Goal: Task Accomplishment & Management: Use online tool/utility

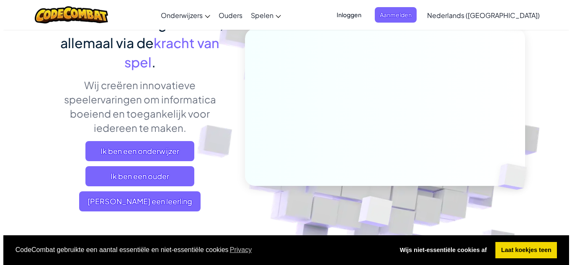
scroll to position [167, 0]
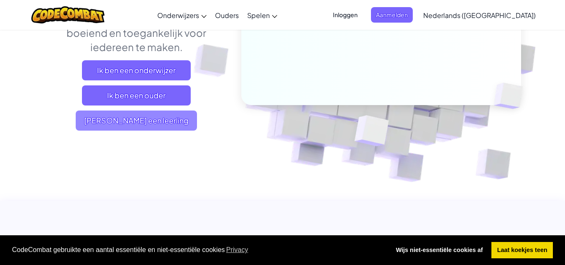
click at [163, 117] on font "[PERSON_NAME] een leerling" at bounding box center [136, 120] width 105 height 10
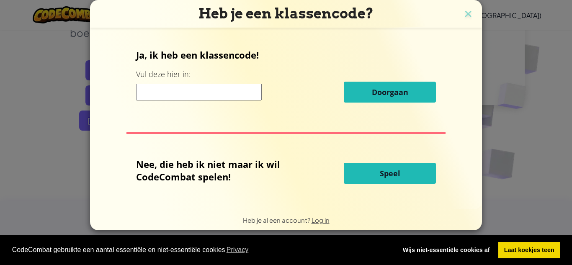
click at [418, 173] on button "Speel" at bounding box center [390, 173] width 92 height 21
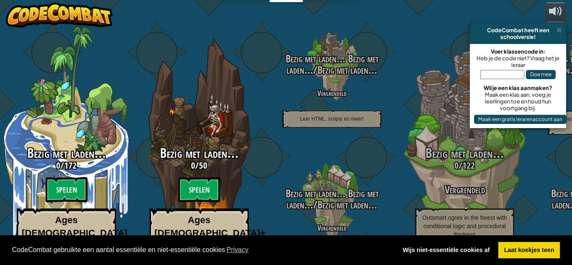
select select "nl-[GEOGRAPHIC_DATA]"
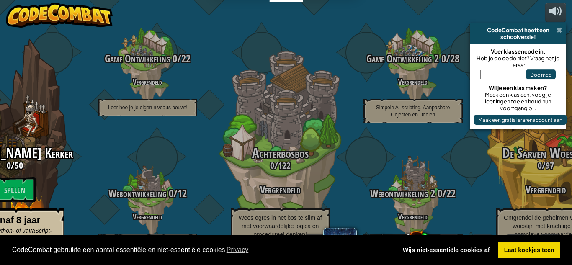
click at [558, 30] on span at bounding box center [558, 30] width 5 height 7
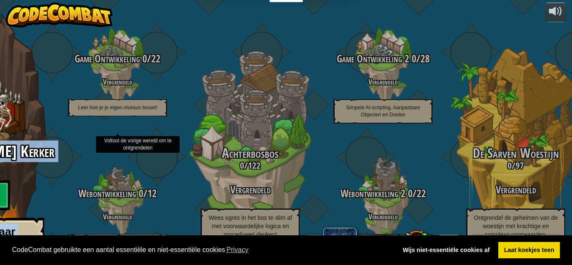
drag, startPoint x: 71, startPoint y: 114, endPoint x: 0, endPoint y: 99, distance: 72.4
click at [0, 99] on div "Codeer Wedstrijd voor debutanten 0 / 172 Spelen Leeftijden 5-8 Blokken of eenvo…" at bounding box center [179, 132] width 786 height 265
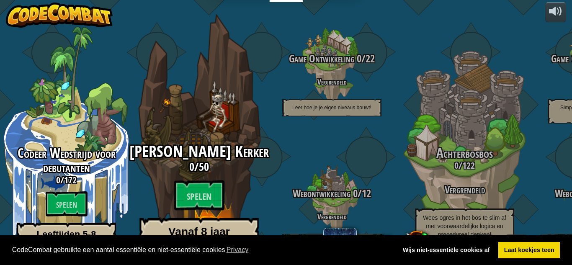
click at [163, 102] on div "[PERSON_NAME] Kerker 0 / 50 Spelen Vanaf 8 jaar Echte Python- of JavaScript-cod…" at bounding box center [198, 159] width 159 height 318
select select "nl-[GEOGRAPHIC_DATA]"
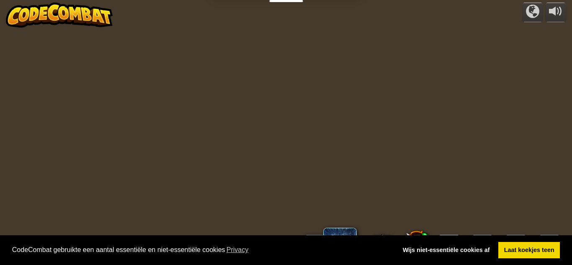
click at [163, 102] on div "aangedreven door 0 Niveau 1 Anonieme Speler Inloggen Aanmelden Engels (VS) Enge…" at bounding box center [286, 132] width 572 height 265
select select "nl-[GEOGRAPHIC_DATA]"
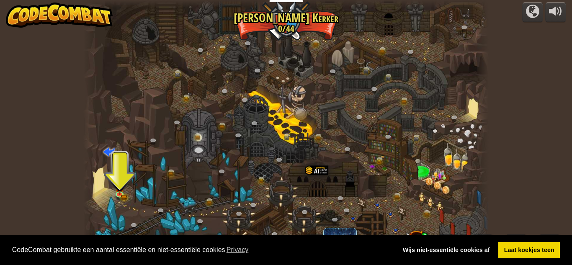
click at [127, 128] on div at bounding box center [285, 132] width 405 height 265
click at [40, 98] on div "aangedreven door Kronkelende kloof (Vergrendeld) Uitdaging: verzamel zo veel mo…" at bounding box center [286, 132] width 572 height 265
drag, startPoint x: 40, startPoint y: 98, endPoint x: 46, endPoint y: 72, distance: 27.3
click at [40, 99] on div "aangedreven door Kronkelende kloof (Vergrendeld) Uitdaging: verzamel zo veel mo…" at bounding box center [286, 132] width 572 height 265
drag, startPoint x: 38, startPoint y: 48, endPoint x: 41, endPoint y: 31, distance: 17.8
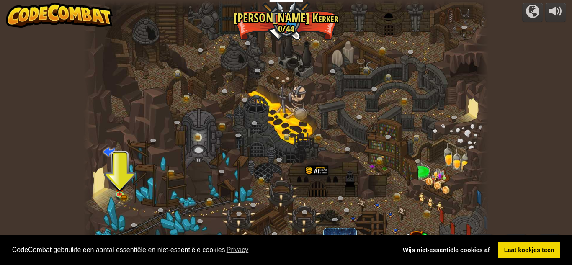
click at [29, 20] on div "aangedreven door Kronkelende kloof (Vergrendeld) Uitdaging: verzamel zo veel mo…" at bounding box center [286, 132] width 572 height 265
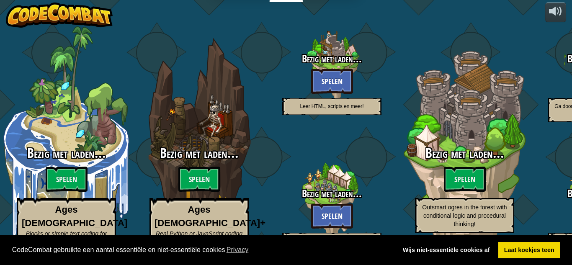
select select "nl-[GEOGRAPHIC_DATA]"
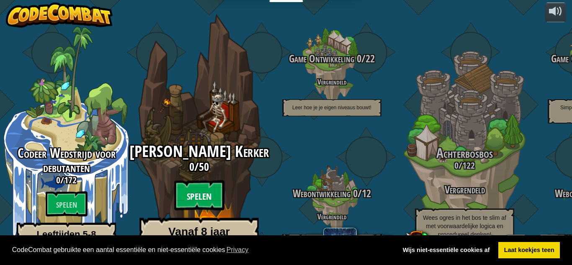
click at [194, 180] on btn "Spelen" at bounding box center [199, 195] width 50 height 30
select select "nl-[GEOGRAPHIC_DATA]"
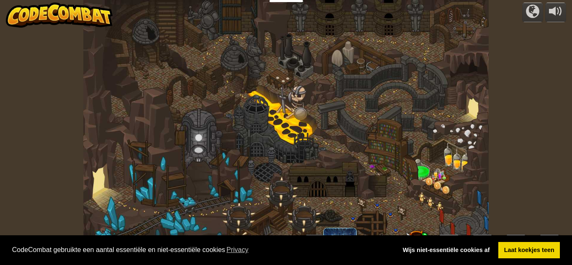
select select "nl-[GEOGRAPHIC_DATA]"
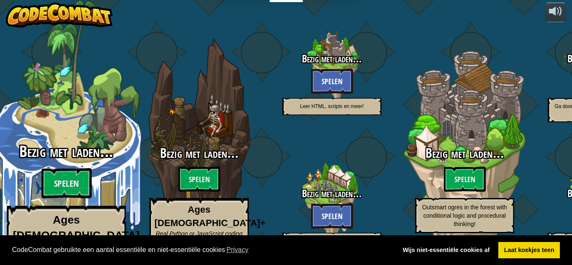
select select "nl-[GEOGRAPHIC_DATA]"
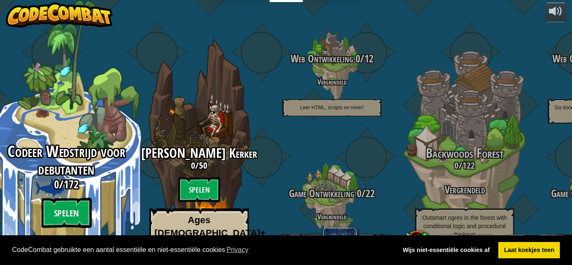
select select "nl-[GEOGRAPHIC_DATA]"
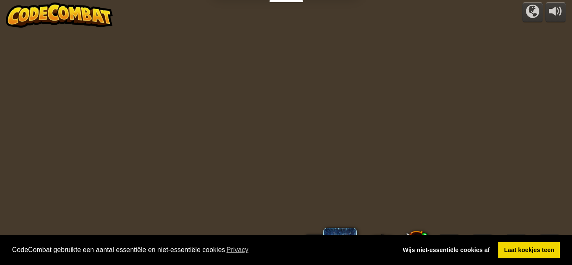
select select "nl-[GEOGRAPHIC_DATA]"
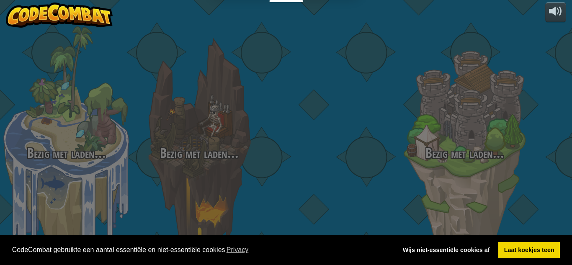
select select "nl-[GEOGRAPHIC_DATA]"
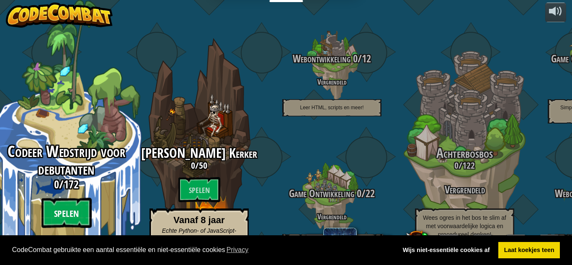
click at [66, 208] on font "Spelen" at bounding box center [66, 214] width 25 height 13
select select "nl-[GEOGRAPHIC_DATA]"
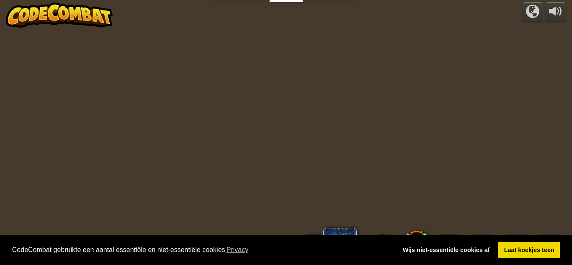
select select "nl-[GEOGRAPHIC_DATA]"
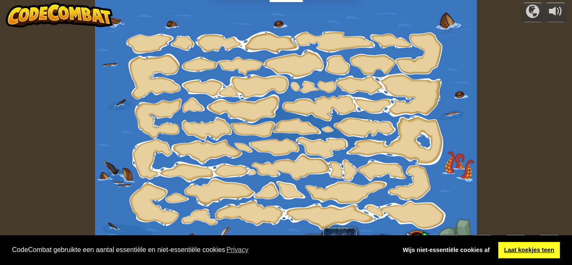
select select "nl-[GEOGRAPHIC_DATA]"
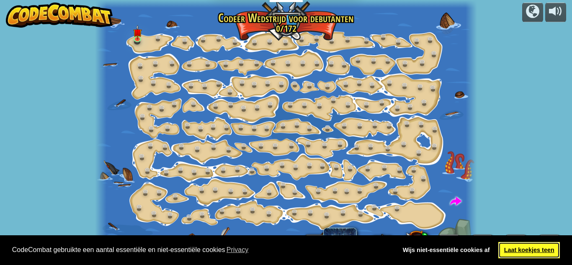
click at [529, 248] on font "Laat koekjes teen" at bounding box center [529, 249] width 50 height 7
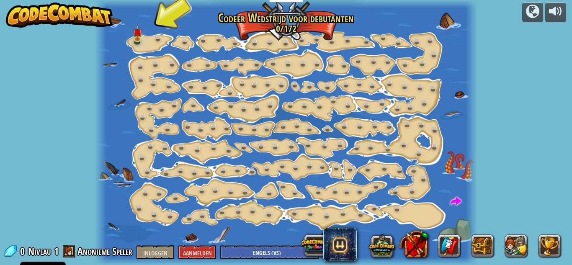
select select "nl-[GEOGRAPHIC_DATA]"
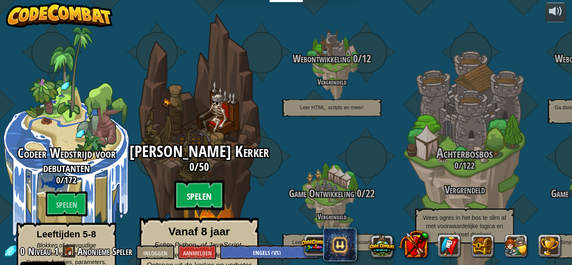
click at [194, 190] on font "Spelen" at bounding box center [199, 196] width 25 height 13
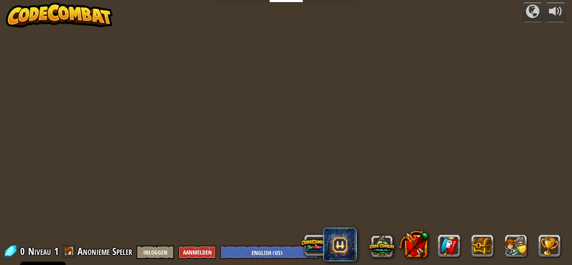
select select "nl-[GEOGRAPHIC_DATA]"
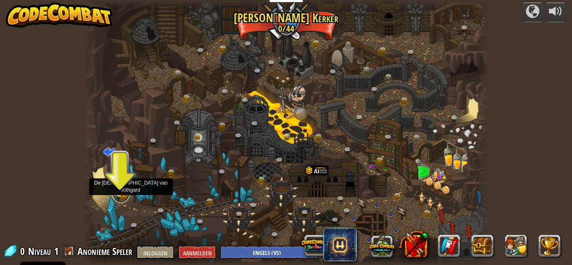
click at [119, 195] on link at bounding box center [121, 194] width 17 height 17
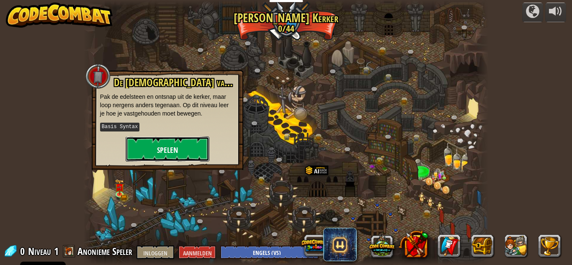
click at [175, 151] on font "Spelen" at bounding box center [167, 150] width 21 height 10
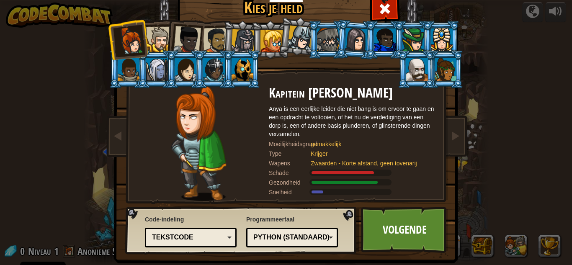
click at [161, 34] on div at bounding box center [159, 40] width 26 height 26
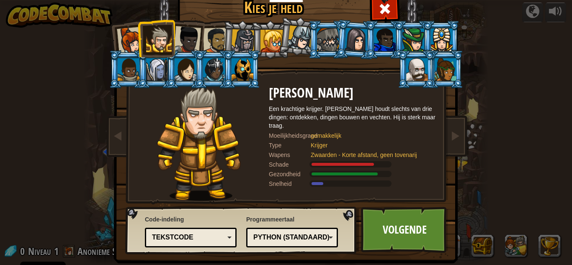
click at [185, 36] on div at bounding box center [187, 40] width 28 height 28
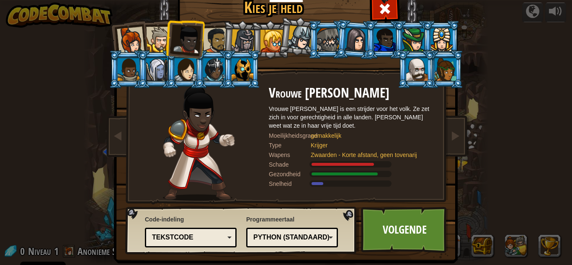
click at [200, 33] on li at bounding box center [184, 38] width 41 height 41
click at [241, 33] on div at bounding box center [243, 41] width 24 height 24
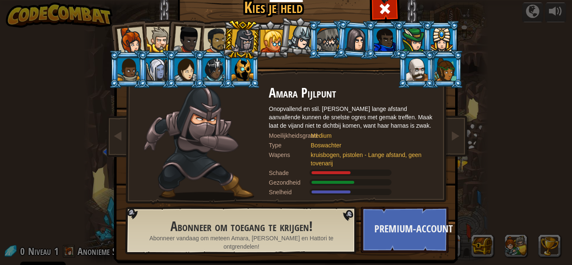
click at [352, 38] on div at bounding box center [355, 40] width 23 height 24
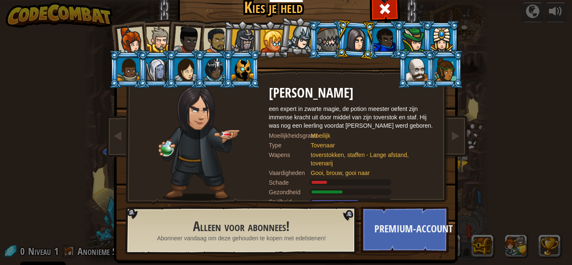
click at [322, 38] on div at bounding box center [328, 39] width 22 height 23
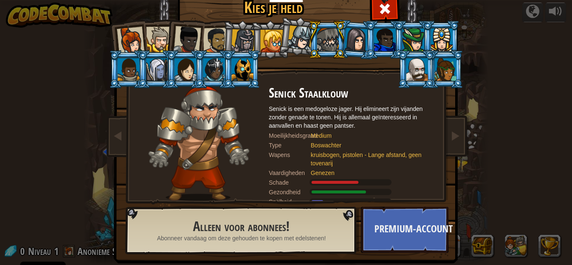
click at [233, 69] on div at bounding box center [242, 69] width 22 height 23
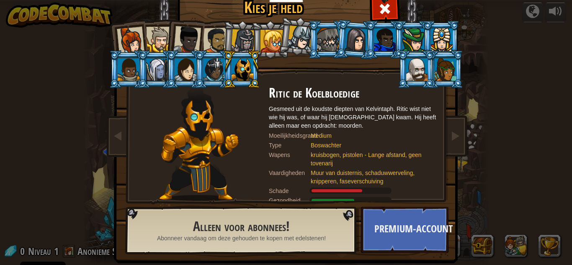
click at [445, 78] on div at bounding box center [445, 69] width 22 height 23
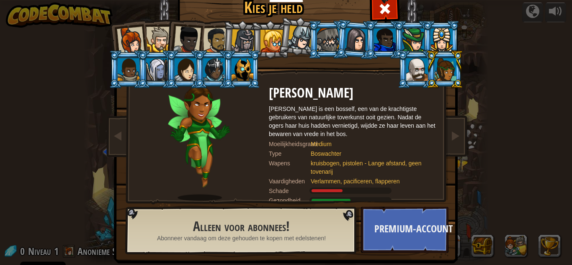
click at [298, 44] on div at bounding box center [299, 38] width 25 height 25
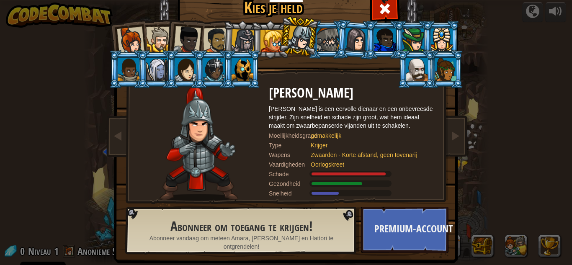
drag, startPoint x: 207, startPoint y: 30, endPoint x: 213, endPoint y: 39, distance: 10.9
click at [209, 34] on div at bounding box center [216, 41] width 26 height 26
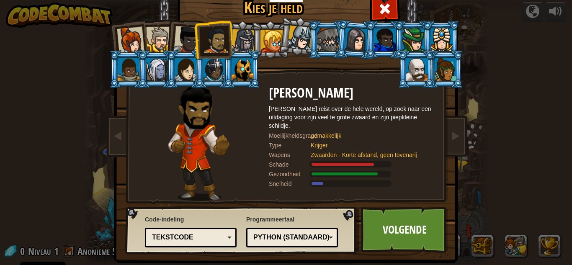
click at [174, 44] on div at bounding box center [187, 40] width 28 height 28
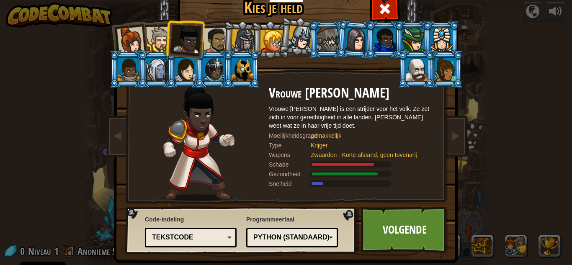
click at [159, 41] on div at bounding box center [159, 40] width 26 height 26
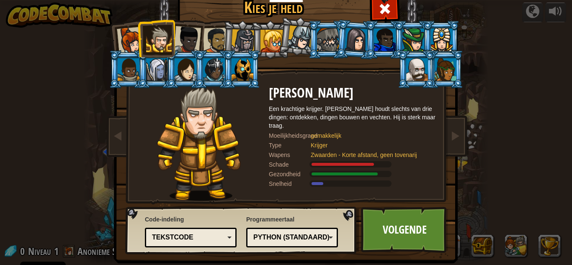
drag, startPoint x: 139, startPoint y: 33, endPoint x: 122, endPoint y: 39, distance: 17.7
click at [138, 33] on li at bounding box center [156, 38] width 38 height 38
click at [123, 41] on div at bounding box center [131, 41] width 28 height 28
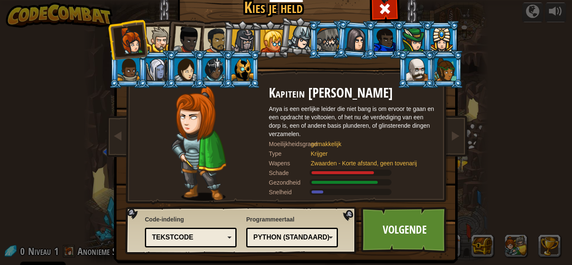
click at [152, 39] on div at bounding box center [159, 40] width 26 height 26
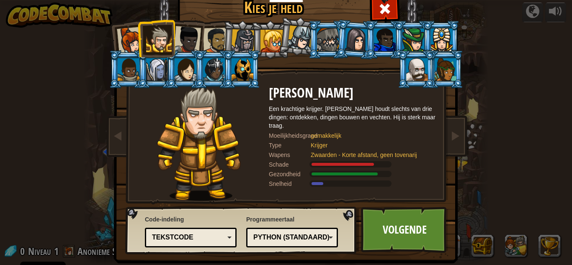
click at [188, 39] on div at bounding box center [187, 40] width 28 height 28
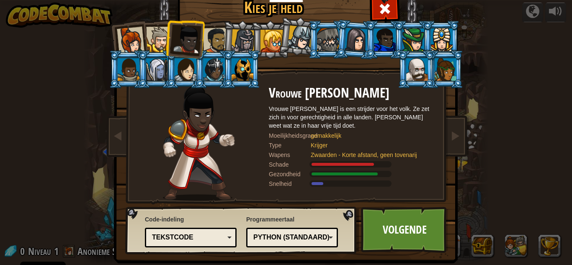
click at [209, 44] on div at bounding box center [216, 41] width 26 height 26
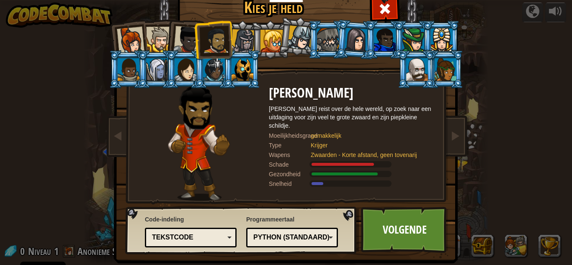
click at [150, 39] on div at bounding box center [159, 40] width 26 height 26
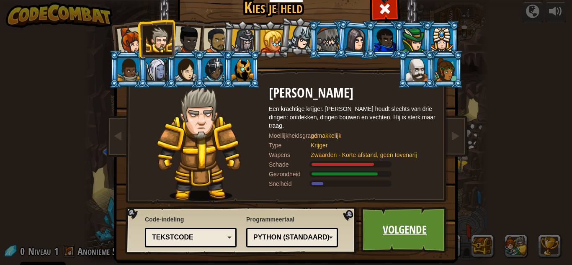
click at [423, 230] on font "Volgende" at bounding box center [404, 229] width 44 height 15
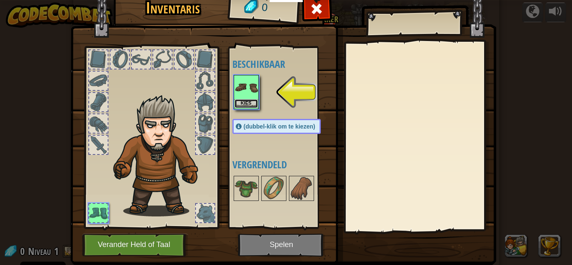
click at [245, 102] on font "Kies" at bounding box center [246, 102] width 11 height 5
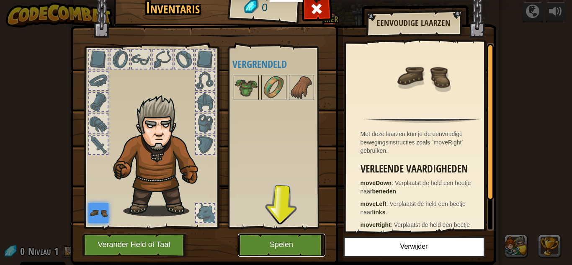
click at [277, 245] on font "Spelen" at bounding box center [280, 245] width 23 height 8
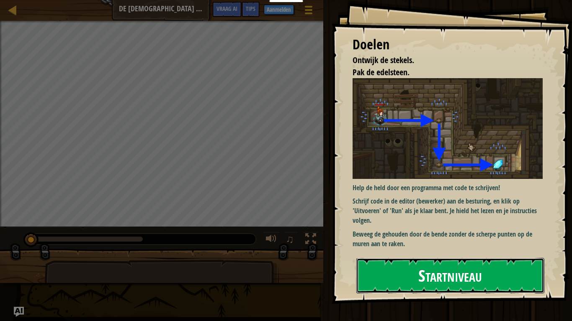
click at [505, 264] on button "Startniveau" at bounding box center [450, 275] width 188 height 35
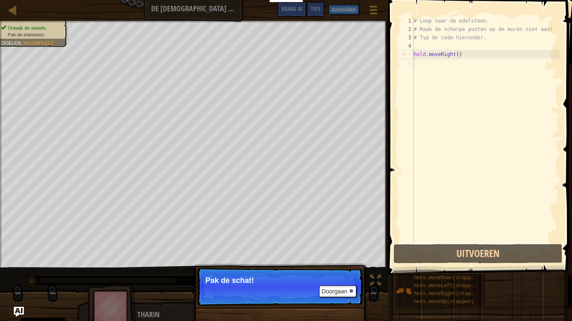
click at [387, 160] on div "Kaart De [DEMOGRAPHIC_DATA] van Kithgard Spelmenu Klaar Aanmelden Tips Vraag AI…" at bounding box center [286, 160] width 572 height 321
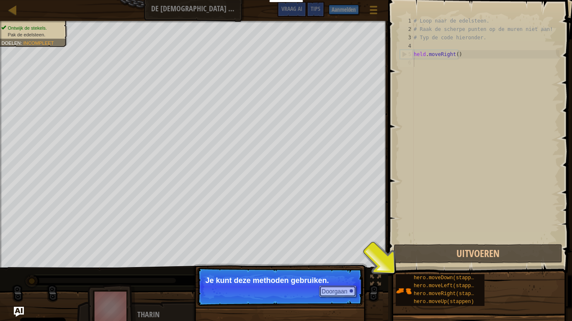
drag, startPoint x: 346, startPoint y: 294, endPoint x: 421, endPoint y: 308, distance: 77.1
click at [417, 264] on div "Kaart De [DEMOGRAPHIC_DATA] van Kithgard Spelmenu Klaar Aanmelden Tips Vraag AI…" at bounding box center [286, 160] width 572 height 321
click at [334, 264] on button "Doorgaan" at bounding box center [337, 292] width 37 height 12
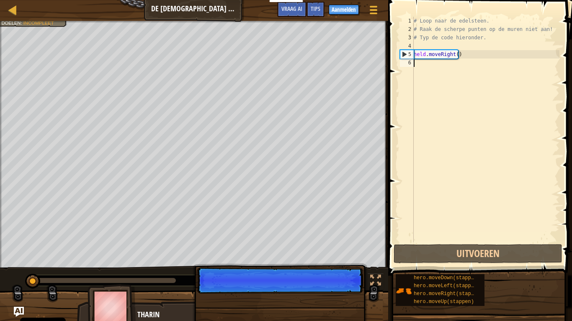
scroll to position [4, 0]
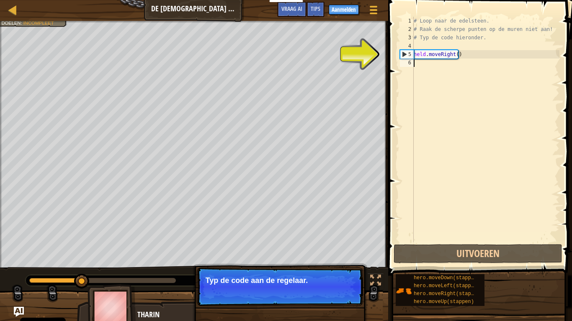
click at [334, 264] on font "Doorgaan" at bounding box center [334, 292] width 26 height 7
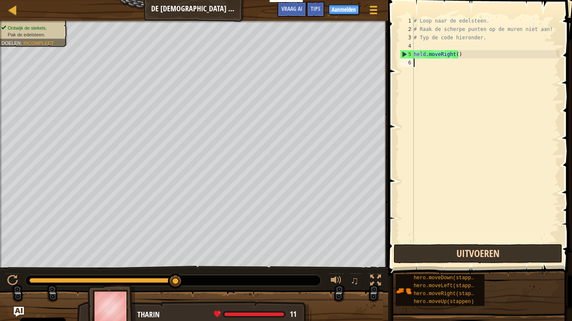
drag, startPoint x: 421, startPoint y: 241, endPoint x: 424, endPoint y: 249, distance: 7.9
click at [424, 247] on div "1 2 3 4 5 6 # Loop naar de edelsteen. # Raak de scherpe punten op de muren niet…" at bounding box center [478, 154] width 186 height 300
click at [426, 251] on button "Uitvoeren" at bounding box center [477, 253] width 169 height 19
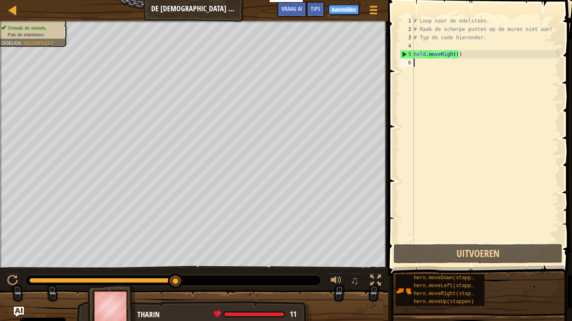
click at [430, 63] on div "# Loop naar de edelsteen. # Raak de scherpe punten op de muren niet aan! # Typ …" at bounding box center [485, 138] width 147 height 243
click at [467, 36] on div "# Loop naar de edelsteen. # Raak de scherpe punten op de muren niet aan! # Typ …" at bounding box center [485, 138] width 147 height 243
type textarea "# Typ de code hieronder."
click at [419, 61] on div "# Loop naar de edelsteen. # Raak de scherpe punten op de muren niet aan! # Typ …" at bounding box center [485, 138] width 147 height 243
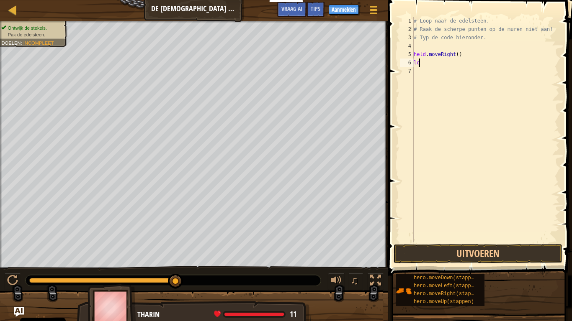
type textarea "l"
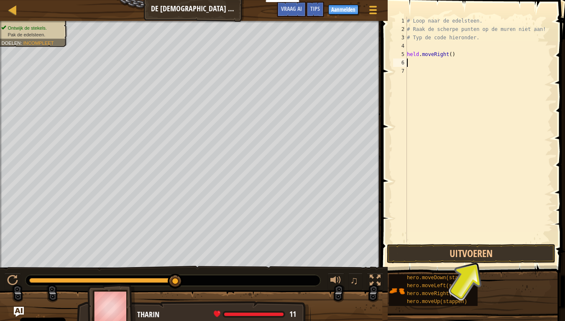
type textarea "l"
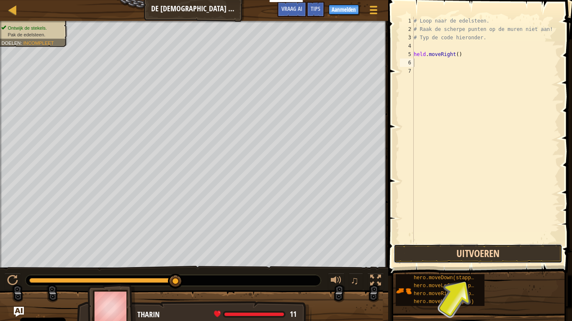
click at [464, 248] on button "Uitvoeren" at bounding box center [477, 253] width 169 height 19
type textarea "l"
type textarea "w"
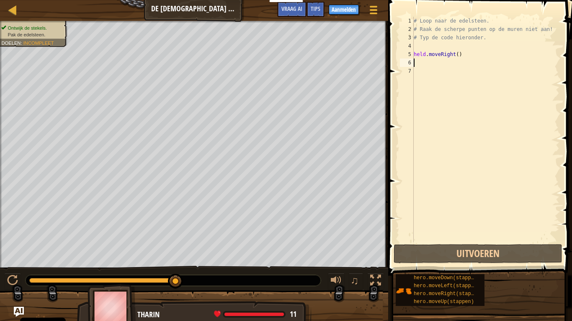
type textarea "hero.moveRight()"
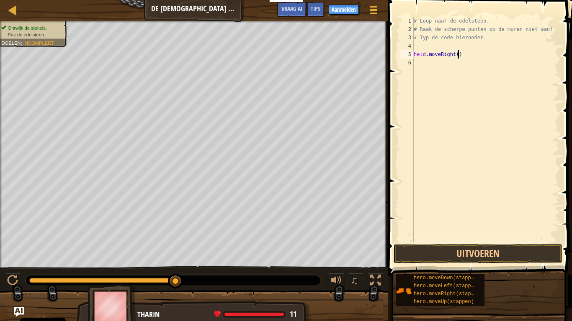
click at [424, 68] on div "# Loop naar de edelsteen. # Raak de scherpe punten op de muren niet aan! # Typ …" at bounding box center [485, 138] width 147 height 243
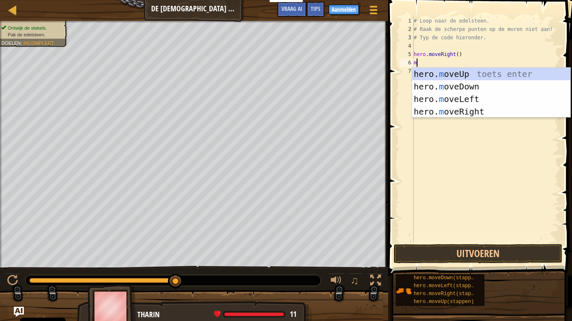
type textarea "mo"
click at [489, 89] on div "held. mo veUp toets enter held. mo veDown toets enter held. mo veLeft toets ent…" at bounding box center [491, 105] width 158 height 75
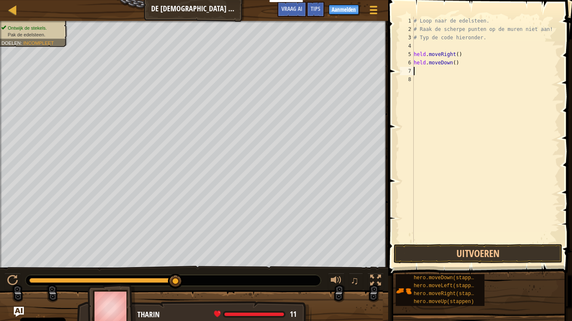
click at [426, 72] on div "# Loop naar de edelsteen. # Raak de scherpe punten op de muren niet aan! # Typ …" at bounding box center [485, 138] width 147 height 243
click at [459, 257] on button "Uitvoeren" at bounding box center [477, 253] width 169 height 19
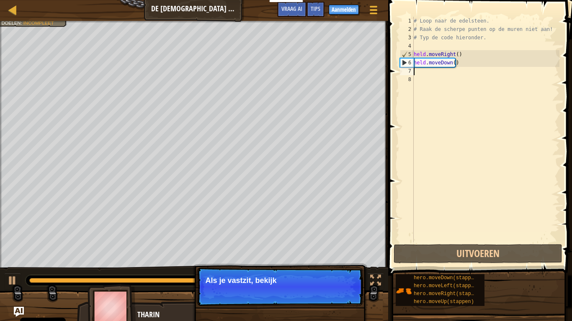
click at [421, 77] on div "# Loop naar de edelsteen. # Raak de scherpe punten op de muren niet aan! # Typ …" at bounding box center [485, 138] width 147 height 243
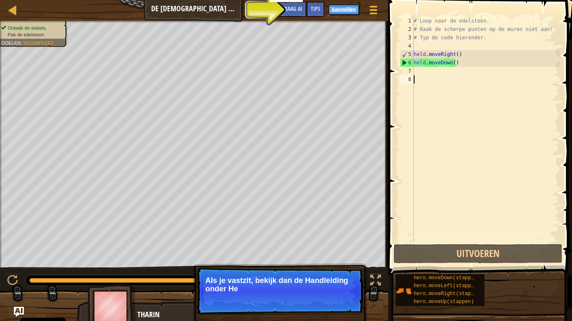
click at [420, 69] on div "# Loop naar de edelsteen. # Raak de scherpe punten op de muren niet aan! # Typ …" at bounding box center [485, 138] width 147 height 243
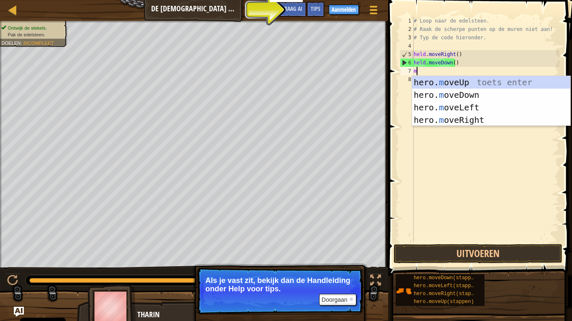
type textarea "mo"
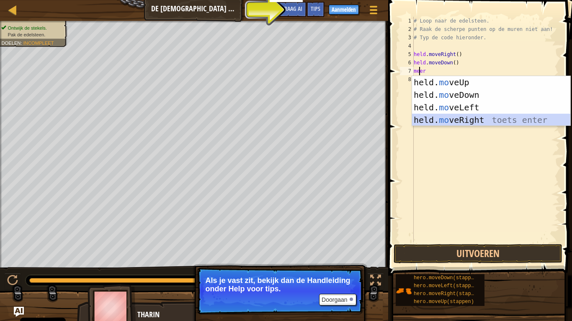
click at [457, 118] on div "held. mo veUp toets enter held. mo veDown toets enter held. mo veLeft toets ent…" at bounding box center [491, 113] width 158 height 75
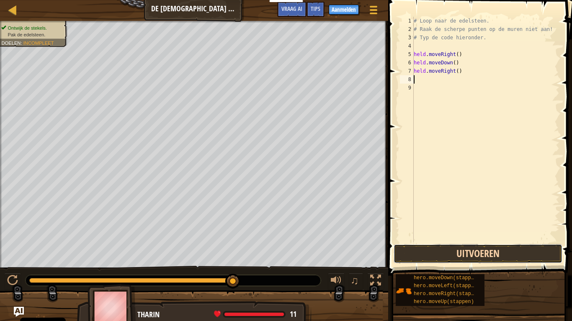
click at [467, 248] on button "Uitvoeren" at bounding box center [477, 253] width 169 height 19
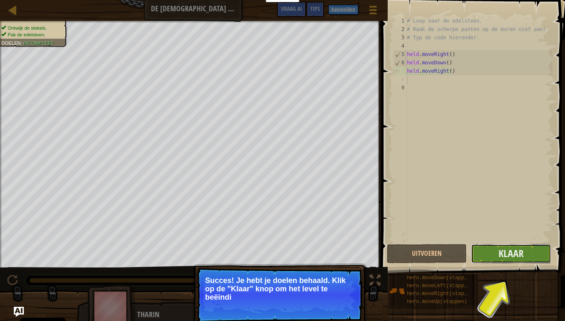
click at [498, 254] on button "Klaar" at bounding box center [511, 253] width 80 height 19
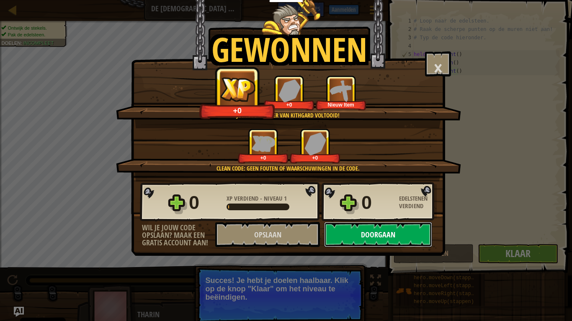
click at [358, 233] on button "Doorgaan" at bounding box center [378, 234] width 108 height 25
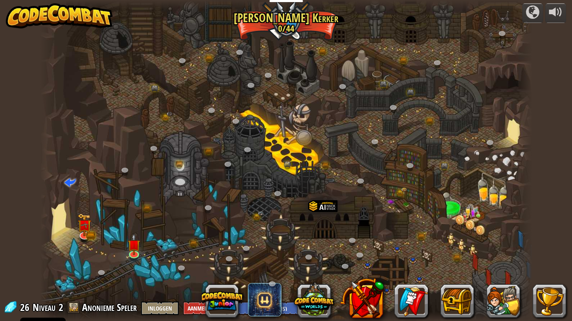
select select "nl-[GEOGRAPHIC_DATA]"
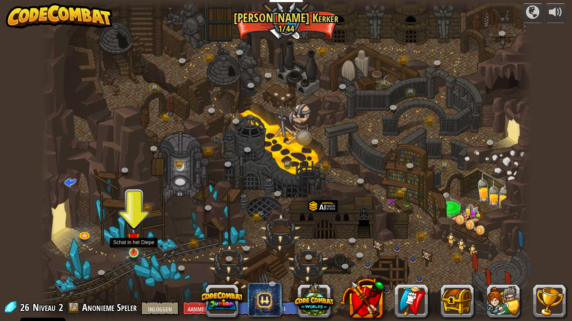
click at [133, 254] on img at bounding box center [133, 239] width 13 height 28
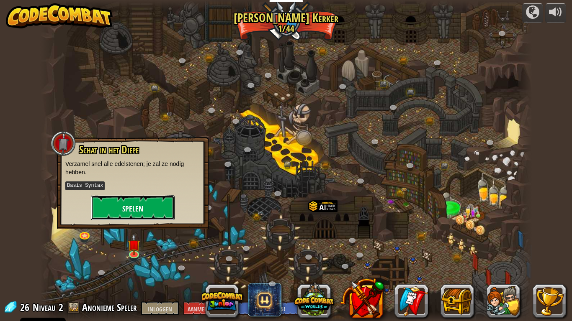
click at [131, 202] on button "Spelen" at bounding box center [133, 207] width 84 height 25
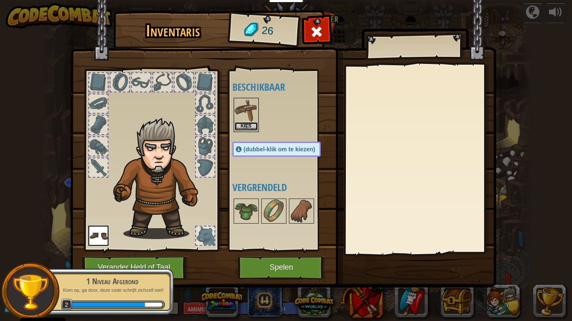
click at [236, 122] on button "Kies" at bounding box center [245, 126] width 23 height 9
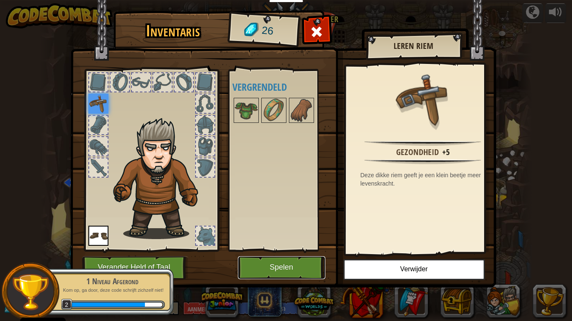
click at [290, 264] on button "Spelen" at bounding box center [281, 268] width 87 height 23
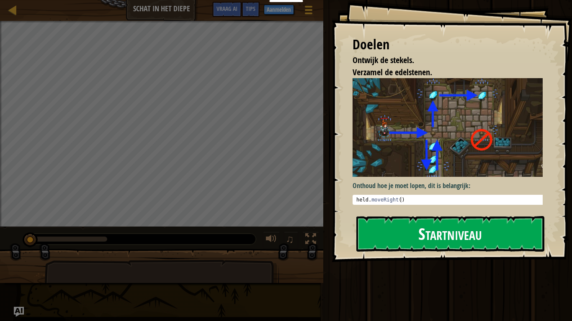
click at [472, 245] on font "Startniveau" at bounding box center [450, 234] width 64 height 23
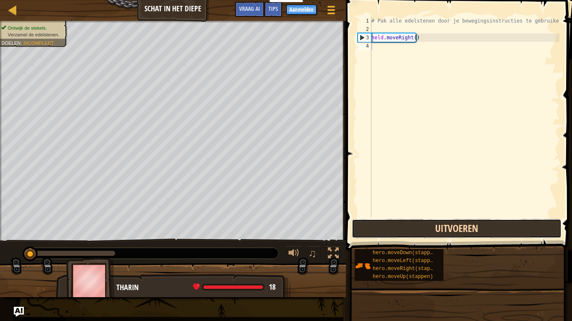
click at [440, 222] on button "Uitvoeren" at bounding box center [456, 228] width 210 height 19
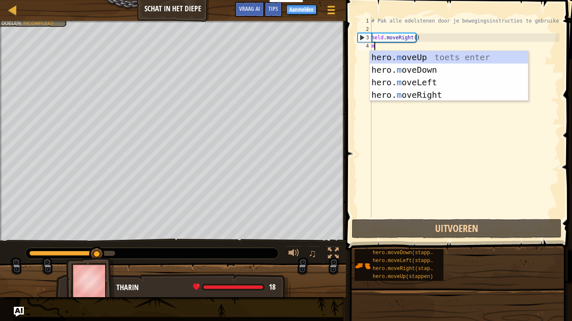
scroll to position [4, 0]
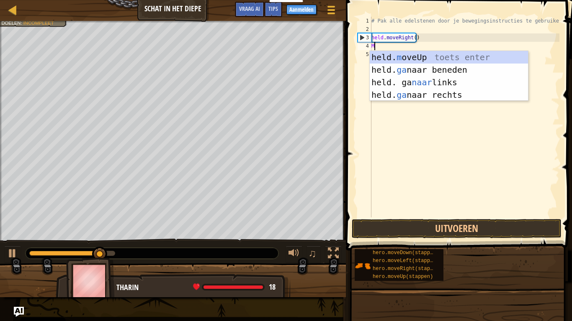
type textarea "mo"
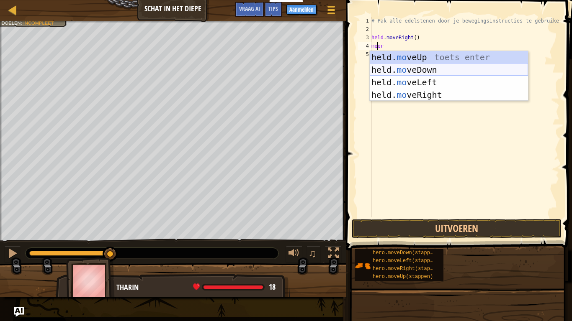
click at [388, 67] on div "held. mo veUp toets enter held. mo veDown toets enter held. mo veLeft toets ent…" at bounding box center [448, 88] width 158 height 75
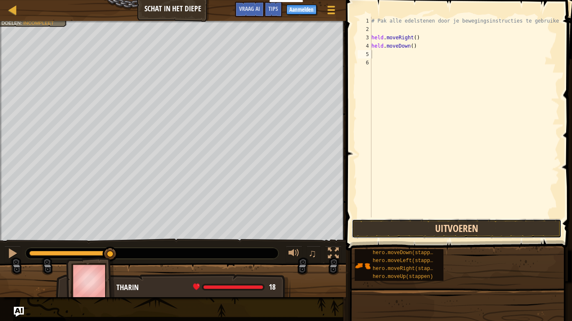
click at [405, 221] on button "Uitvoeren" at bounding box center [456, 228] width 210 height 19
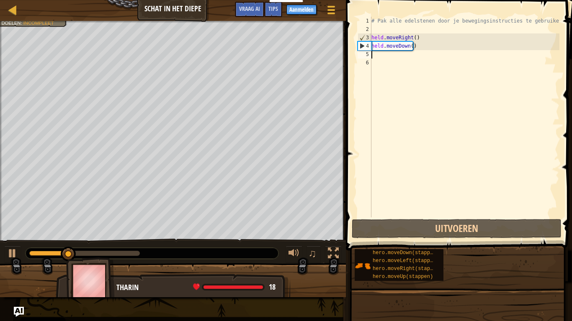
click at [378, 50] on div "# Pak alle edelstenen door je bewegingsinstructies te gebruiken. held . moveRig…" at bounding box center [464, 126] width 190 height 218
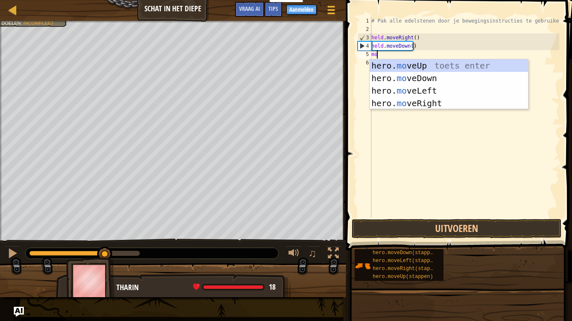
type textarea "mo"
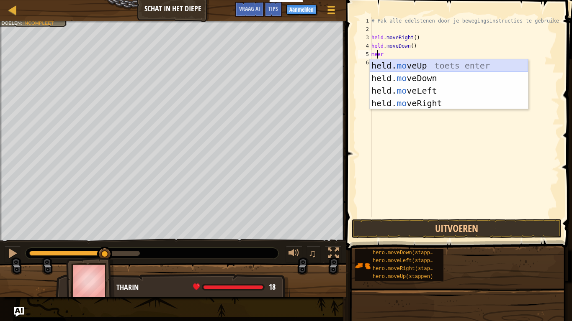
click at [409, 65] on div "held. mo veUp toets enter held. mo veDown toets enter held. mo veLeft toets ent…" at bounding box center [448, 96] width 158 height 75
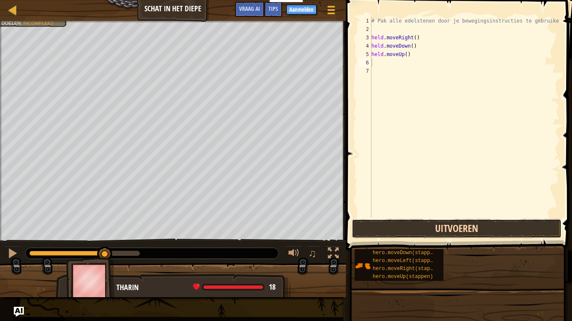
click at [410, 224] on button "Uitvoeren" at bounding box center [456, 228] width 210 height 19
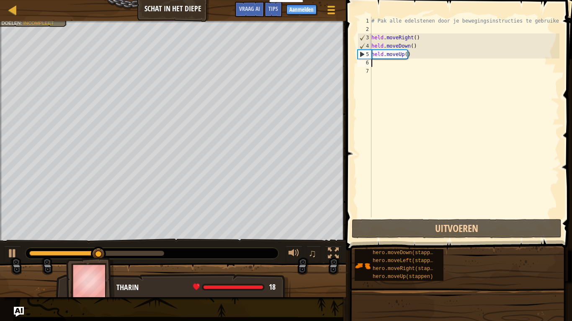
click at [408, 216] on div "# Pak alle edelstenen door je bewegingsinstructies te gebruiken. held . moveRig…" at bounding box center [464, 126] width 190 height 218
click at [391, 64] on div "# Pak alle edelstenen door je bewegingsinstructies te gebruiken. held . moveRig…" at bounding box center [464, 126] width 190 height 218
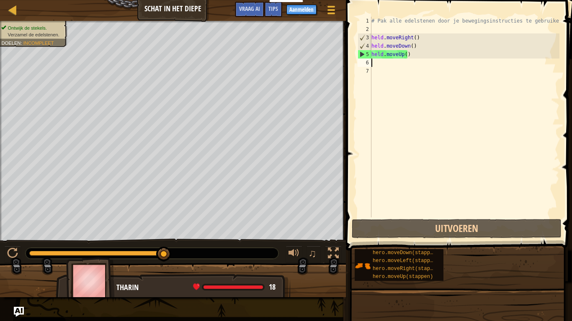
type textarea "m"
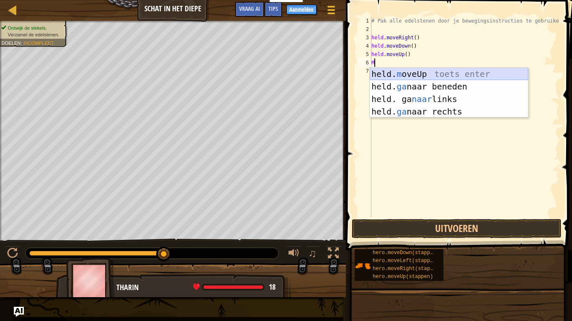
click at [392, 73] on div "held. m oveUp toets enter held. ga naar beneden toets enter held. ga naar links…" at bounding box center [448, 105] width 158 height 75
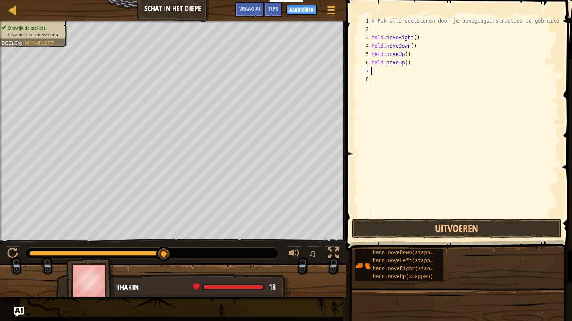
click at [410, 216] on div "# Pak alle edelstenen door je bewegingsinstructies te gebruiken. held . moveRig…" at bounding box center [464, 126] width 190 height 218
click at [429, 234] on button "Uitvoeren" at bounding box center [456, 228] width 210 height 19
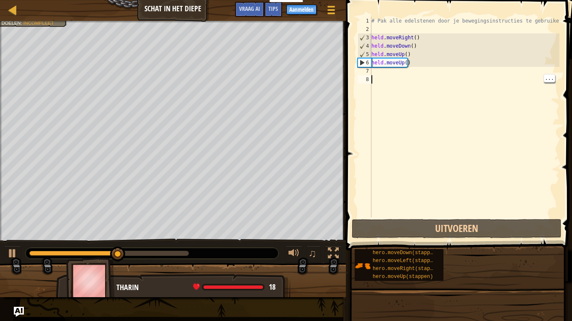
click at [401, 69] on div "# Pak alle edelstenen door je bewegingsinstructies te gebruiken. held . moveRig…" at bounding box center [464, 126] width 190 height 218
type textarea "m"
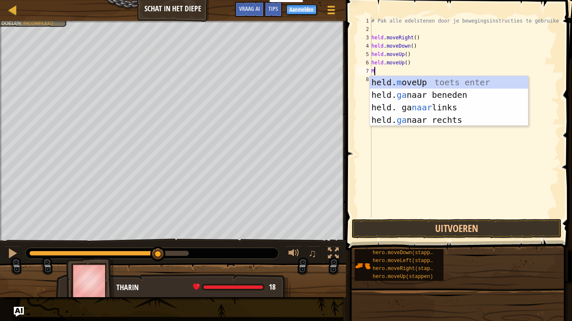
click at [470, 120] on div "held. m oveUp toets enter held. ga naar beneden toets enter held. ga naar links…" at bounding box center [448, 113] width 158 height 75
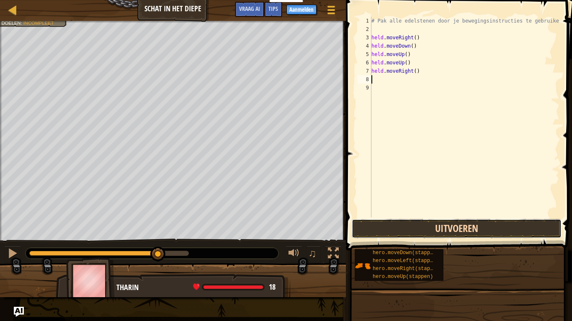
click at [506, 233] on button "Uitvoeren" at bounding box center [456, 228] width 210 height 19
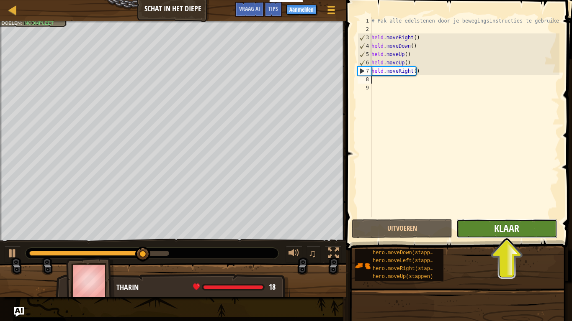
click at [518, 232] on font "Klaar" at bounding box center [506, 228] width 25 height 13
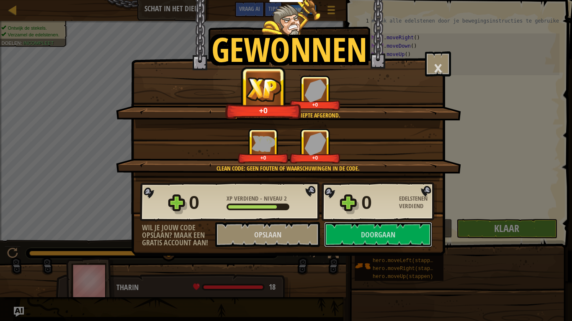
click at [410, 233] on button "Doorgaan" at bounding box center [378, 234] width 108 height 25
select select "nl-[GEOGRAPHIC_DATA]"
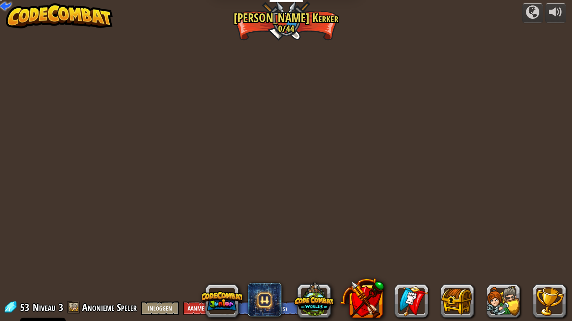
select select "nl-[GEOGRAPHIC_DATA]"
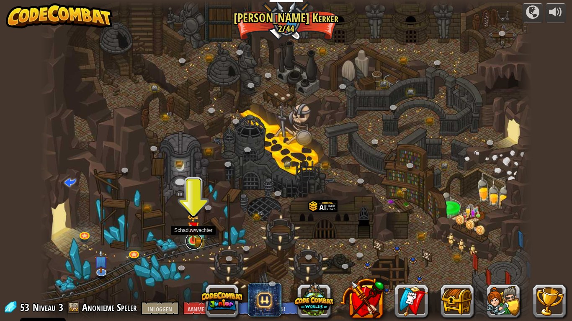
click at [192, 243] on link at bounding box center [193, 241] width 17 height 17
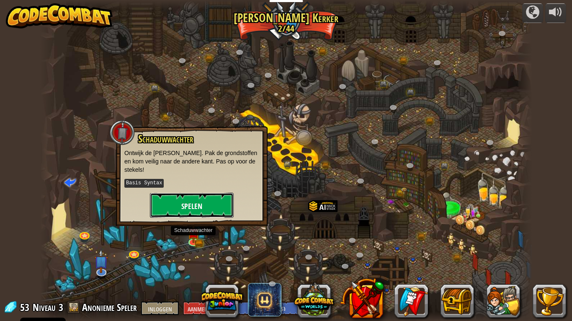
click at [184, 201] on font "Spelen" at bounding box center [191, 206] width 21 height 10
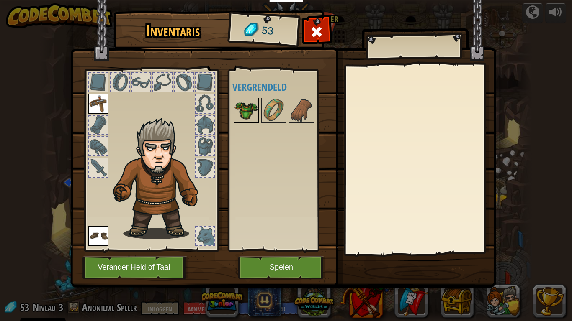
click at [240, 112] on img at bounding box center [245, 110] width 23 height 23
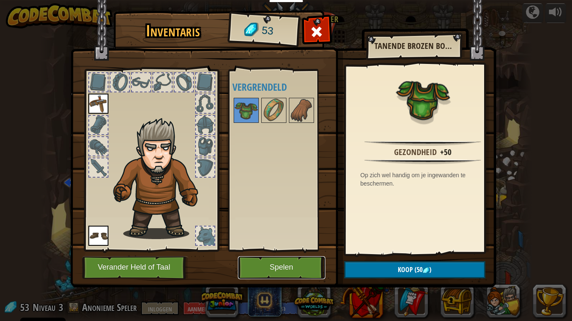
click at [291, 264] on font "Spelen" at bounding box center [280, 268] width 23 height 8
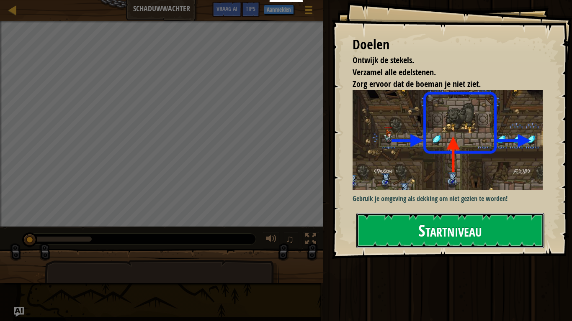
click at [510, 223] on button "Startniveau" at bounding box center [450, 230] width 188 height 35
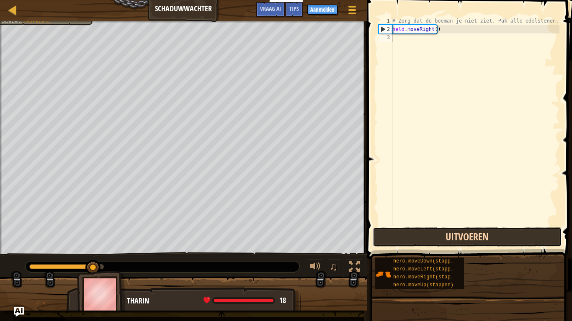
click at [510, 232] on button "Uitvoeren" at bounding box center [466, 237] width 189 height 19
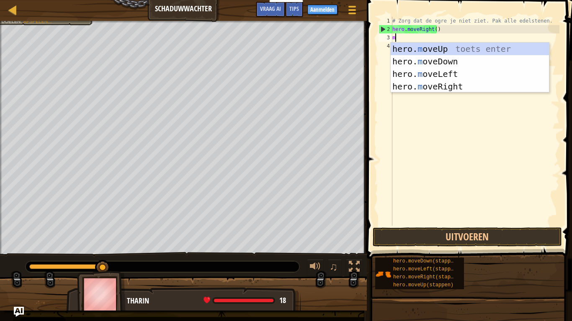
scroll to position [4, 0]
type textarea "mo"
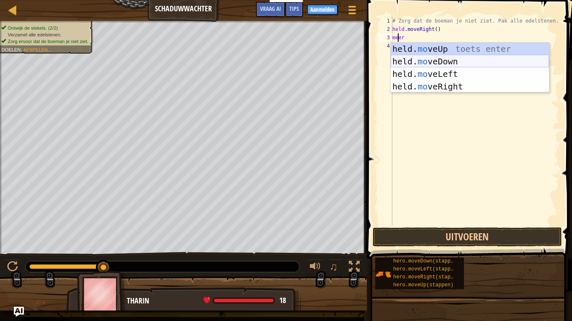
click at [450, 62] on div "held. mo veUp toets enter held. mo veDown toets enter held. mo veLeft toets ent…" at bounding box center [469, 80] width 158 height 75
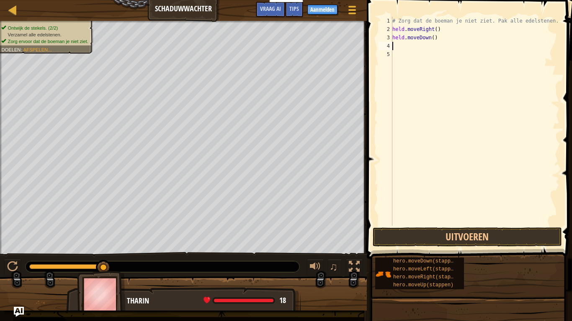
drag, startPoint x: 445, startPoint y: 32, endPoint x: 442, endPoint y: 38, distance: 6.0
click at [444, 35] on div "# Zorg dat de boeman je niet ziet. Pak alle edelstenen. held . moveRight ( ) he…" at bounding box center [474, 130] width 169 height 226
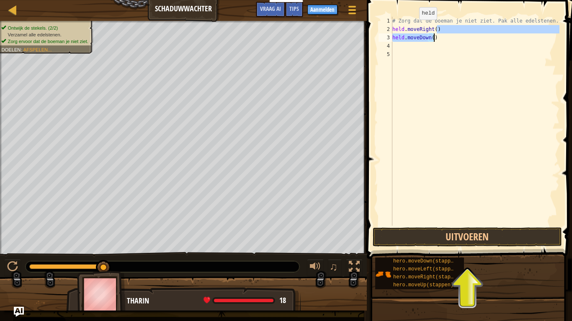
type textarea "hero.moveRight()"
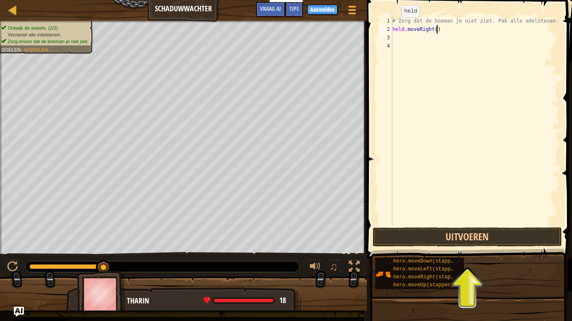
click at [394, 26] on div "# Zorg dat de boeman je niet ziet. Pak alle edelstenen. held . moveRight ( )" at bounding box center [474, 130] width 169 height 226
click at [395, 36] on div "# Zorg dat de boeman je niet ziet. Pak alle edelstenen. held . moveRight ( )" at bounding box center [474, 130] width 169 height 226
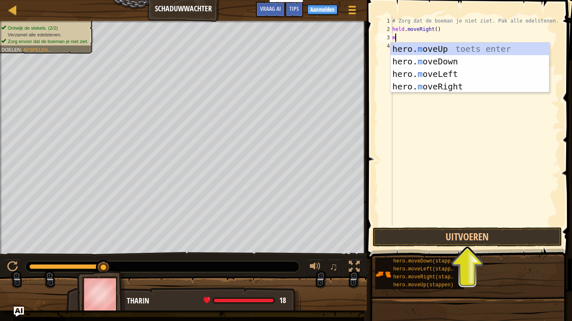
type textarea "mo"
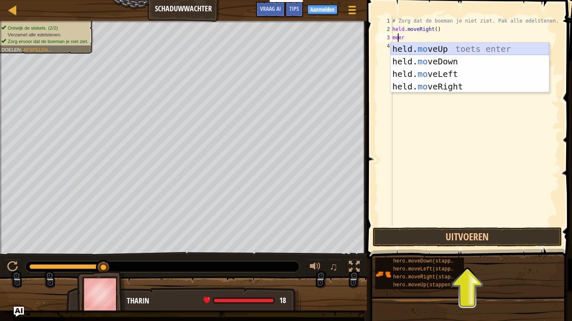
click at [430, 45] on div "held. mo veUp toets enter held. mo veDown toets enter held. mo veLeft toets ent…" at bounding box center [469, 80] width 158 height 75
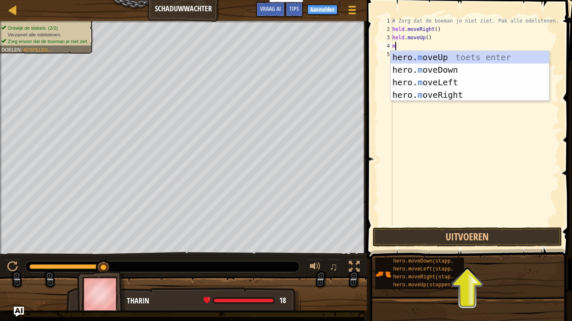
type textarea "mo"
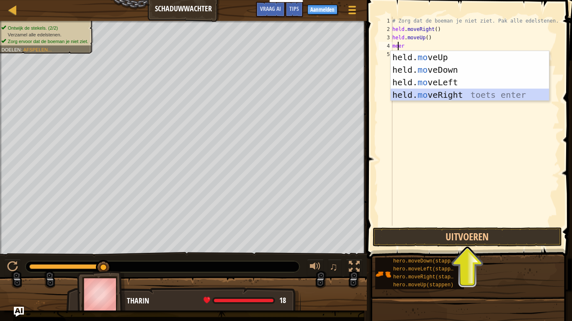
click at [445, 92] on div "held. mo veUp toets enter held. mo veDown toets enter held. mo veLeft toets ent…" at bounding box center [469, 88] width 158 height 75
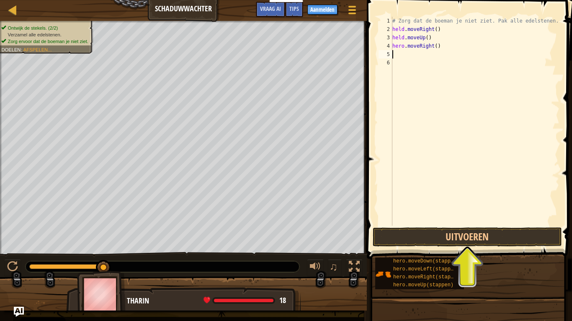
click at [394, 57] on div "# Zorg dat de boeman je niet ziet. Pak alle edelstenen. held . moveRight ( ) he…" at bounding box center [474, 130] width 169 height 226
type textarea "m"
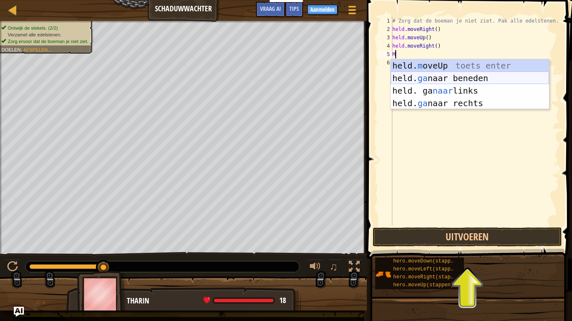
click at [460, 78] on div "held. m oveUp toets enter held. ga naar beneden toets enter held. ga naar links…" at bounding box center [469, 96] width 158 height 75
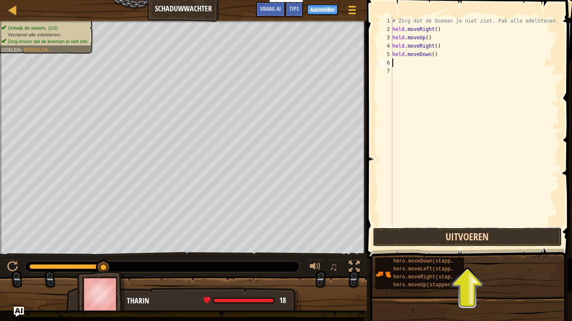
click at [522, 241] on button "Uitvoeren" at bounding box center [466, 237] width 189 height 19
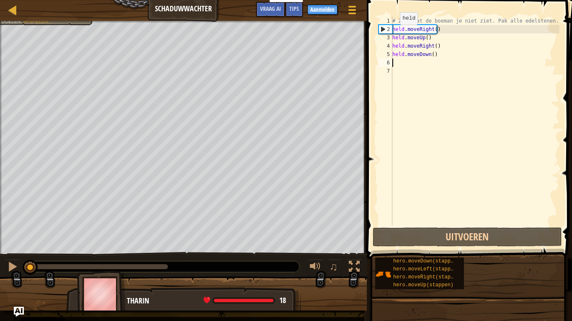
click at [383, 31] on div "2" at bounding box center [385, 29] width 13 height 8
click at [380, 30] on div "2" at bounding box center [385, 29] width 13 height 8
type textarea "hero.moveRight()"
click at [397, 61] on div "# Zorg dat de boeman je niet ziet. Pak alle edelstenen. held . moveRight ( ) he…" at bounding box center [474, 130] width 169 height 226
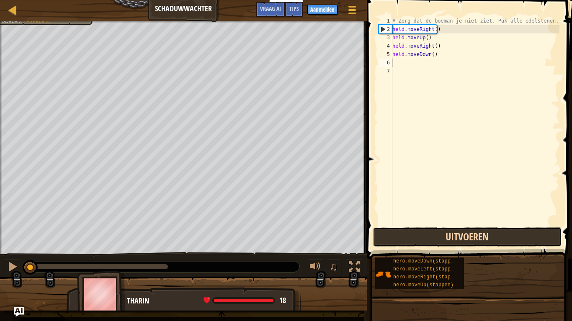
click at [443, 240] on button "Uitvoeren" at bounding box center [466, 237] width 189 height 19
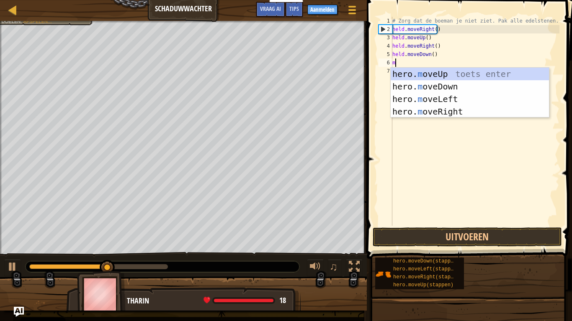
type textarea "mo"
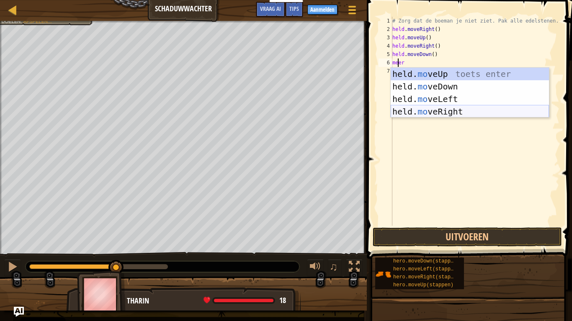
click at [443, 108] on div "held. mo veUp toets enter held. mo veDown toets enter held. mo veLeft toets ent…" at bounding box center [469, 105] width 158 height 75
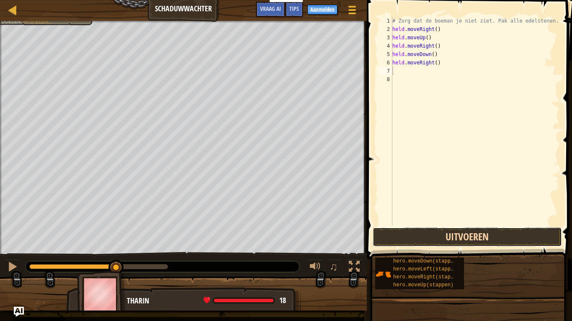
click at [469, 228] on button "Uitvoeren" at bounding box center [466, 237] width 189 height 19
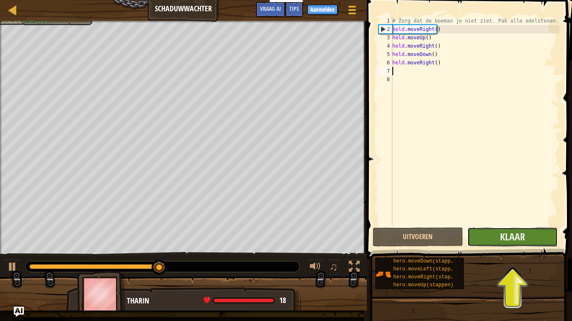
click at [500, 246] on button "Klaar" at bounding box center [512, 237] width 90 height 19
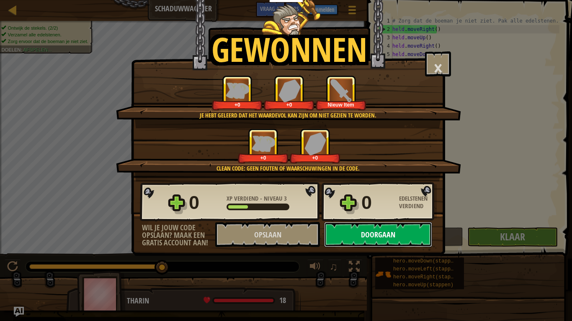
click at [356, 230] on button "Doorgaan" at bounding box center [378, 234] width 108 height 25
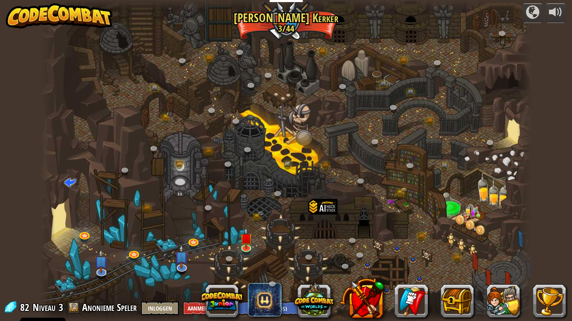
select select "nl-[GEOGRAPHIC_DATA]"
click at [248, 245] on img at bounding box center [246, 233] width 13 height 28
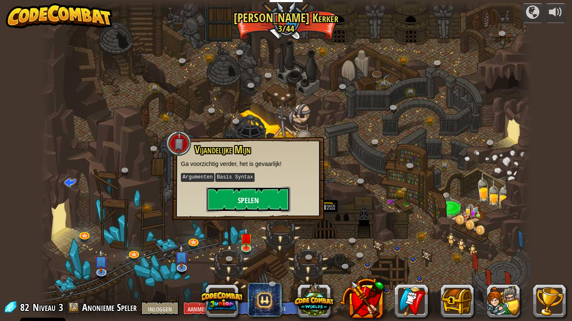
click at [258, 197] on font "Spelen" at bounding box center [248, 200] width 21 height 10
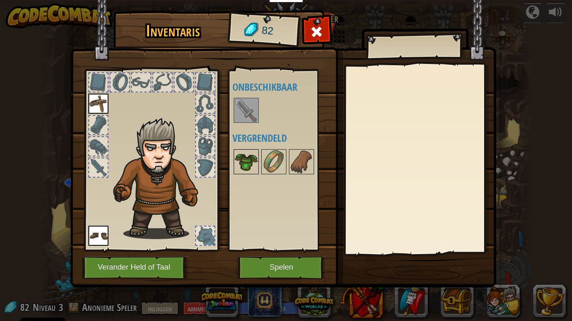
drag, startPoint x: 241, startPoint y: 153, endPoint x: 242, endPoint y: 159, distance: 6.3
click at [241, 158] on img at bounding box center [245, 161] width 23 height 23
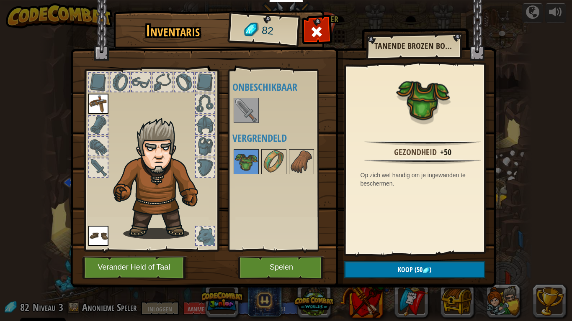
drag, startPoint x: 242, startPoint y: 102, endPoint x: 242, endPoint y: 107, distance: 5.0
click at [243, 104] on img at bounding box center [245, 110] width 23 height 23
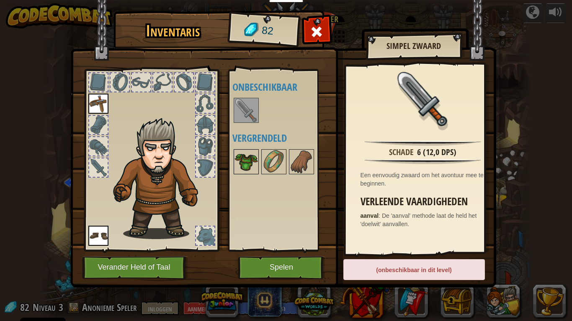
click at [245, 167] on img at bounding box center [245, 161] width 23 height 23
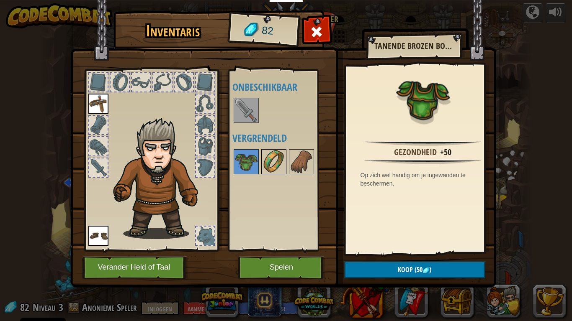
click at [278, 153] on img at bounding box center [273, 161] width 23 height 23
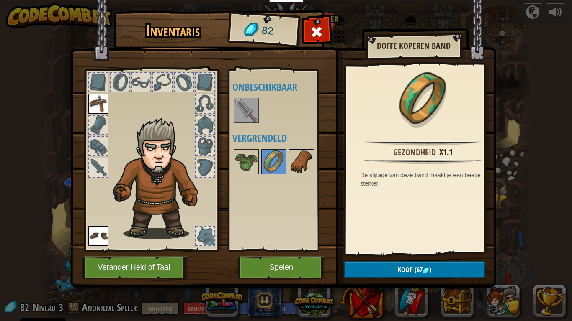
click at [298, 156] on img at bounding box center [301, 161] width 23 height 23
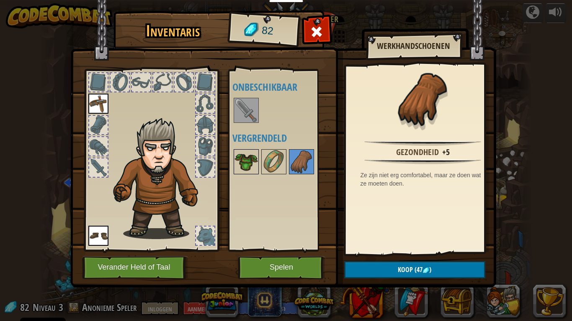
click at [251, 167] on img at bounding box center [245, 161] width 23 height 23
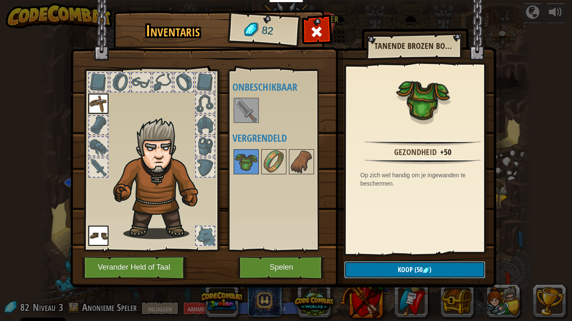
click at [402, 264] on font "Koop" at bounding box center [405, 269] width 15 height 9
click at [239, 169] on img at bounding box center [245, 161] width 23 height 23
click at [245, 162] on img at bounding box center [245, 161] width 23 height 23
drag, startPoint x: 218, startPoint y: 162, endPoint x: 198, endPoint y: 144, distance: 26.7
click at [190, 141] on div "Inventaris 82 Beschikbaar Kies Kies (dubbel-klik om te kiezen) Onbeschikbaar Ve…" at bounding box center [286, 151] width 426 height 276
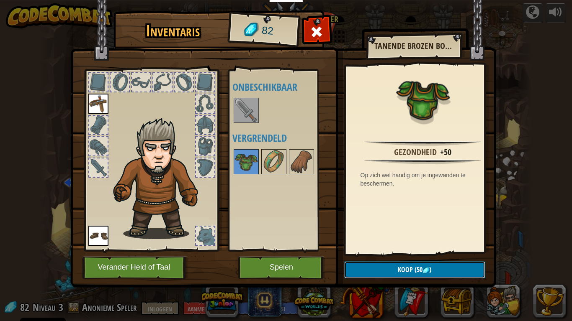
click at [374, 264] on button "Koop (50 )" at bounding box center [414, 270] width 141 height 17
click at [380, 264] on button "Bevestigen" at bounding box center [414, 270] width 141 height 17
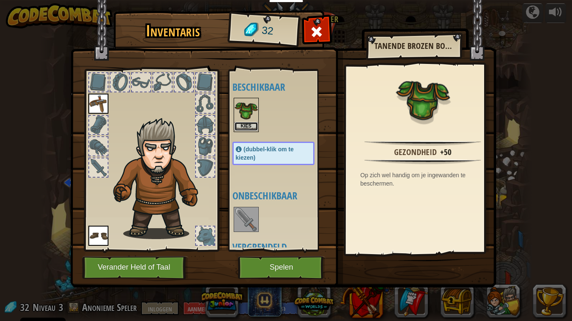
click at [251, 124] on font "Kies" at bounding box center [246, 125] width 11 height 5
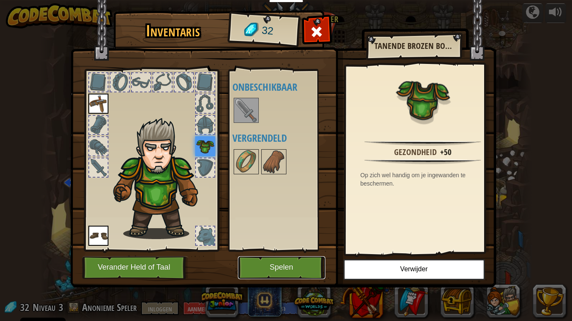
click at [276, 262] on button "Spelen" at bounding box center [281, 268] width 87 height 23
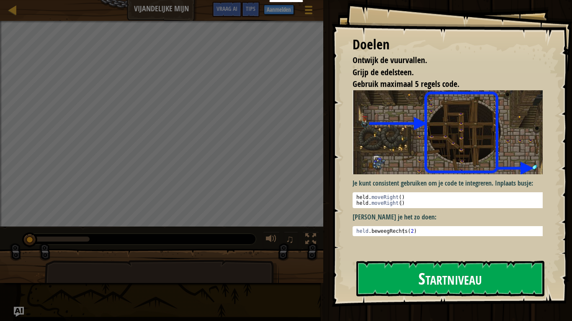
click at [515, 264] on button "Startniveau" at bounding box center [450, 278] width 188 height 35
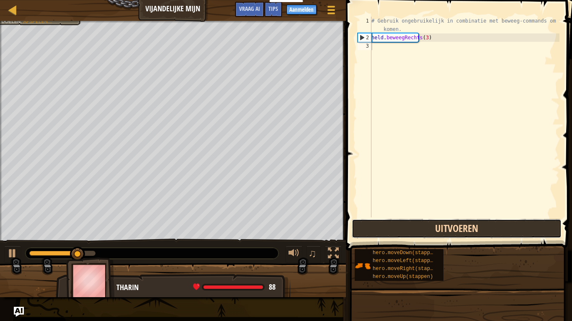
click at [430, 232] on button "Uitvoeren" at bounding box center [456, 228] width 210 height 19
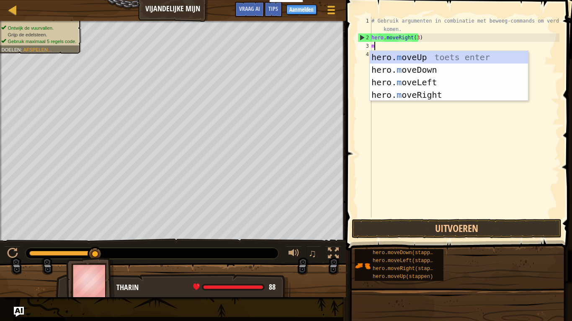
scroll to position [4, 0]
type textarea "mo"
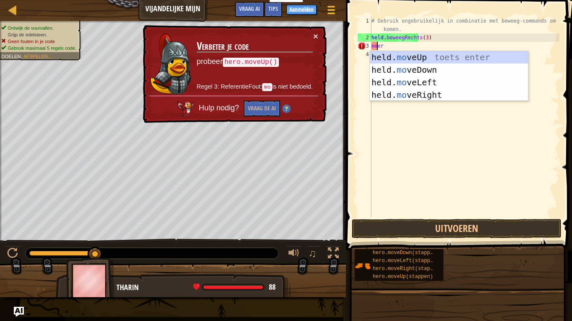
click at [453, 95] on div "held. mo veUp toets enter held. mo veDown toets enter held. mo veLeft toets ent…" at bounding box center [448, 88] width 158 height 75
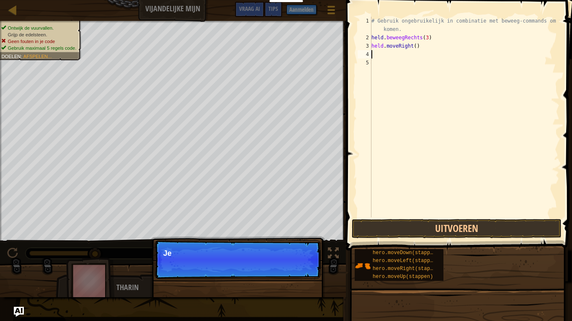
click at [423, 47] on div "# Gebruik ongebruikelijk in combinatie met beweeg-commands om verder te komen. …" at bounding box center [464, 130] width 190 height 226
type textarea "hero.moveRight()"
click at [422, 47] on div "# Gebruik ongebruikelijk in combinatie met beweeg-commands om verder te komen. …" at bounding box center [464, 130] width 190 height 226
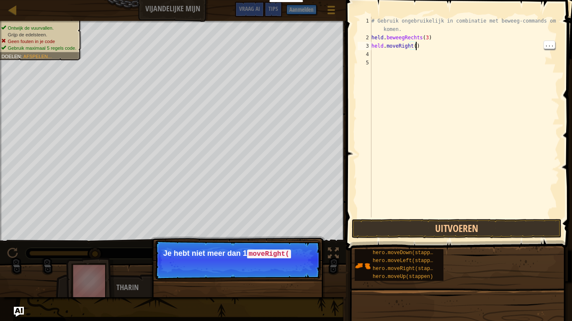
click at [425, 47] on div "# Gebruik ongebruikelijk in combinatie met beweeg-commands om verder te komen. …" at bounding box center [464, 130] width 190 height 226
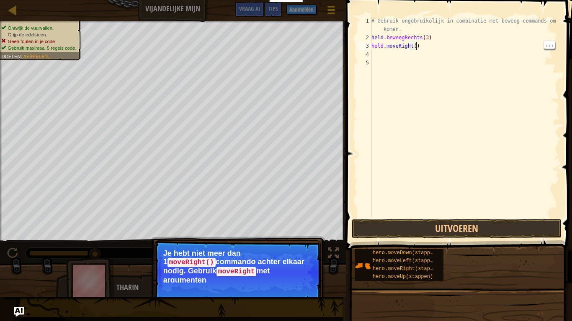
click at [424, 46] on div "# Gebruik ongebruikelijk in combinatie met beweeg-commands om verder te komen. …" at bounding box center [464, 130] width 190 height 226
drag, startPoint x: 424, startPoint y: 46, endPoint x: 416, endPoint y: 238, distance: 191.4
click at [392, 159] on div "# Gebruik ongebruikelijk in combinatie met beweeg-commands om verder te komen. …" at bounding box center [464, 130] width 190 height 226
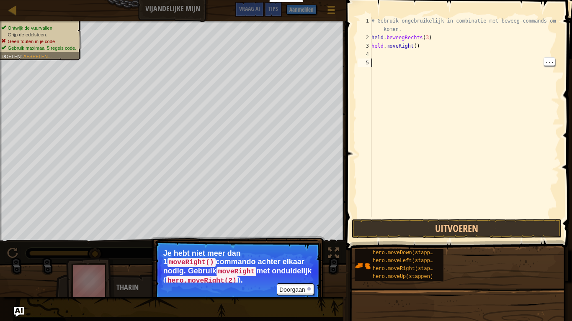
click at [428, 47] on div "# Gebruik ongebruikelijk in combinatie met beweeg-commands om verder te komen. …" at bounding box center [464, 130] width 190 height 226
type textarea "h"
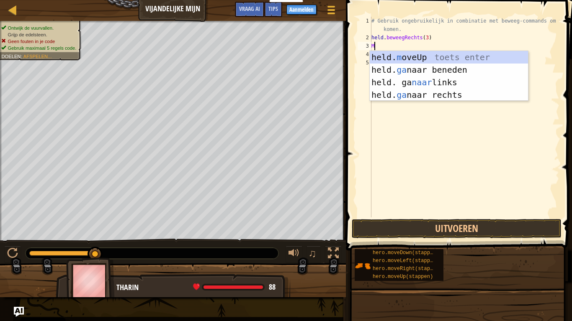
type textarea "mo"
click at [454, 52] on div "held. mo veUp toets enter held. mo veDown toets enter held. mo veLeft toets ent…" at bounding box center [448, 88] width 158 height 75
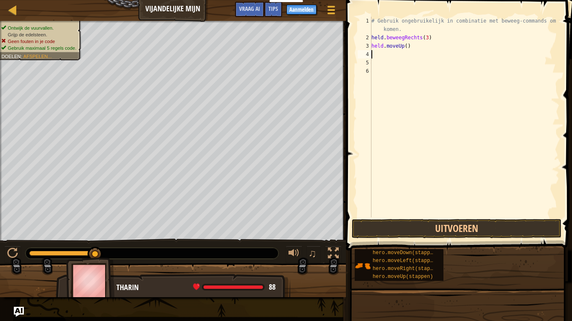
click at [416, 45] on div "# Gebruik ongebruikelijk in combinatie met beweeg-commands om verder te komen. …" at bounding box center [464, 130] width 190 height 226
click at [418, 47] on div "# Gebruik ongebruikelijk in combinatie met beweeg-commands om verder te komen. …" at bounding box center [464, 130] width 190 height 226
click at [412, 47] on div "# Gebruik ongebruikelijk in combinatie met beweeg-commands om verder te komen. …" at bounding box center [464, 130] width 190 height 226
click at [421, 47] on div "# Gebruik ongebruikelijk in combinatie met beweeg-commands om verder te komen. …" at bounding box center [464, 130] width 190 height 226
click at [418, 44] on div "# Gebruik ongebruikelijk in combinatie met beweeg-commands om verder te komen. …" at bounding box center [464, 130] width 190 height 226
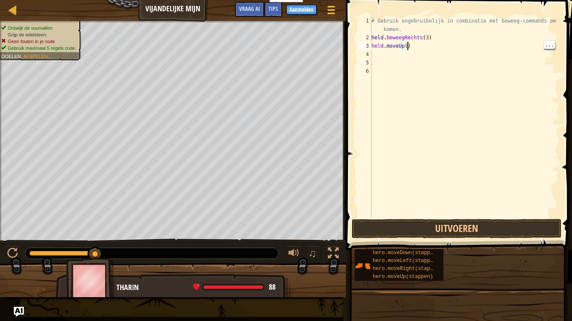
click at [418, 44] on div "# Gebruik ongebruikelijk in combinatie met beweeg-commands om verder te komen. …" at bounding box center [464, 130] width 190 height 226
click at [416, 43] on div "# Gebruik ongebruikelijk in combinatie met beweeg-commands om verder te komen. …" at bounding box center [464, 130] width 190 height 226
click at [413, 50] on div "# Gebruik ongebruikelijk in combinatie met beweeg-commands om verder te komen. …" at bounding box center [464, 117] width 190 height 201
click at [412, 47] on div "# Gebruik ongebruikelijk in combinatie met beweeg-commands om verder te komen. …" at bounding box center [464, 130] width 190 height 226
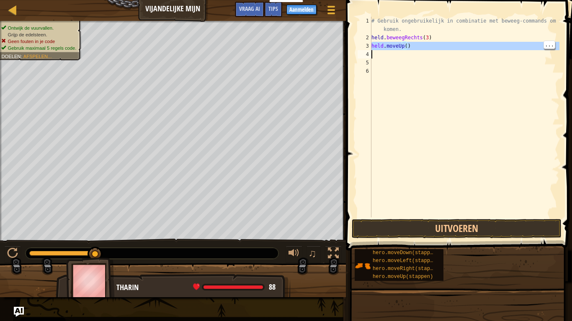
click at [412, 47] on div "# Gebruik ongebruikelijk in combinatie met beweeg-commands om verder te komen. …" at bounding box center [464, 130] width 190 height 226
type textarea "hero.moveUp()"
click at [405, 229] on button "Uitvoeren" at bounding box center [456, 228] width 210 height 19
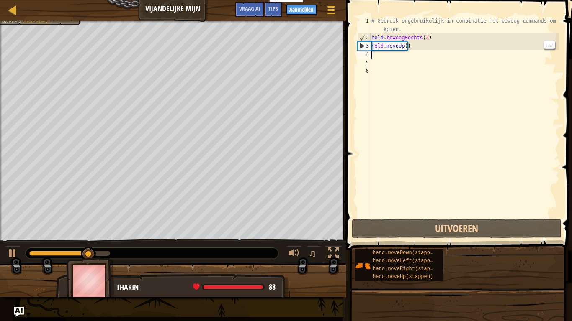
type textarea "m"
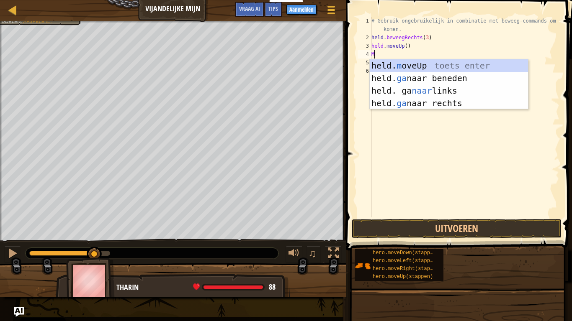
click at [464, 104] on div "held. m oveUp toets enter held. ga naar beneden toets enter held. ga naar links…" at bounding box center [448, 96] width 158 height 75
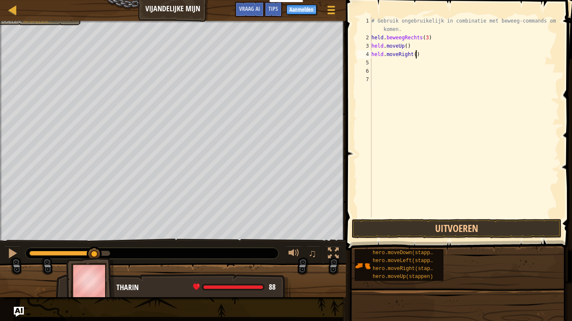
click at [415, 56] on div "# Gebruik ongebruikelijk in combinatie met beweeg-commands om verder te komen. …" at bounding box center [464, 130] width 190 height 226
type textarea "h"
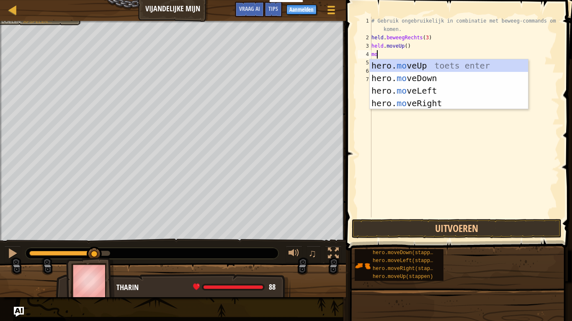
type textarea "mo"
click at [444, 93] on div "held. mo veUp toets enter held. mo veDown toets enter held. mo veLeft toets ent…" at bounding box center [448, 96] width 158 height 75
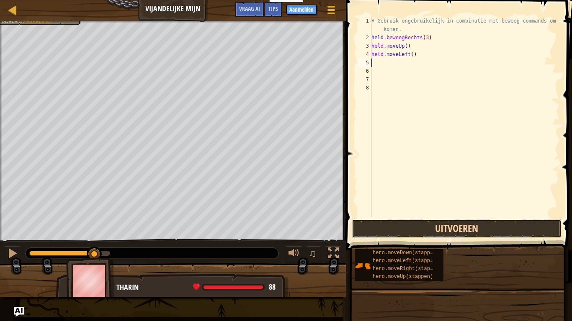
click at [492, 230] on button "Uitvoeren" at bounding box center [456, 228] width 210 height 19
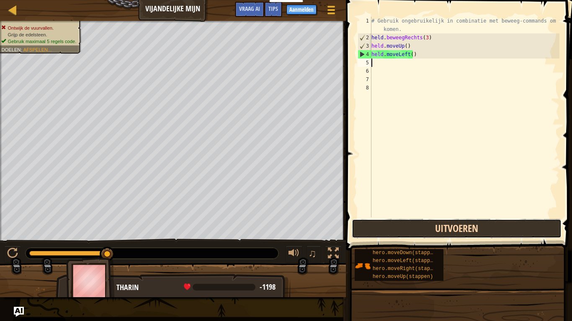
click at [481, 227] on button "Uitvoeren" at bounding box center [456, 228] width 210 height 19
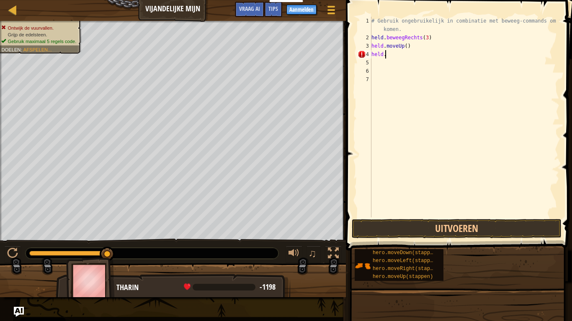
type textarea "hero.m"
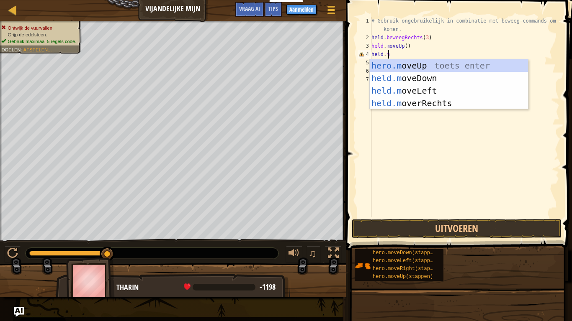
click at [450, 104] on div "hero.m oveUp toets enter held.m oveDown toets enter held.m oveLeft toets enter …" at bounding box center [448, 96] width 158 height 75
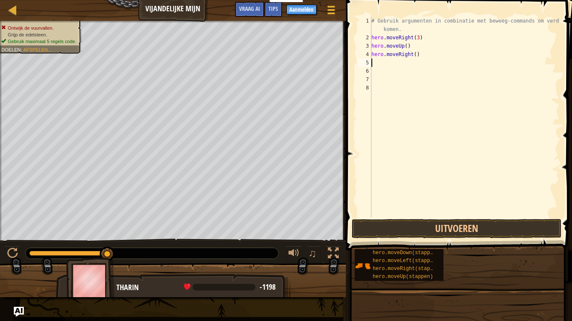
scroll to position [4, 0]
click at [420, 54] on div "# Gebruik ongebruikelijk in combinatie met beweeg-commands om verder te komen. …" at bounding box center [464, 130] width 190 height 226
type textarea "hero.moveRight()"
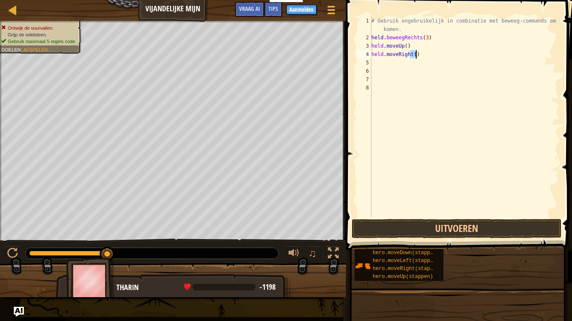
click at [425, 218] on span at bounding box center [459, 113] width 233 height 275
click at [425, 221] on div "hero.moveRight() 1 2 3 4 5 6 7 8 # Gebruik ongebruikelijk in combinatie met bew…" at bounding box center [457, 141] width 228 height 275
click at [425, 221] on button "Uitvoeren" at bounding box center [456, 228] width 210 height 19
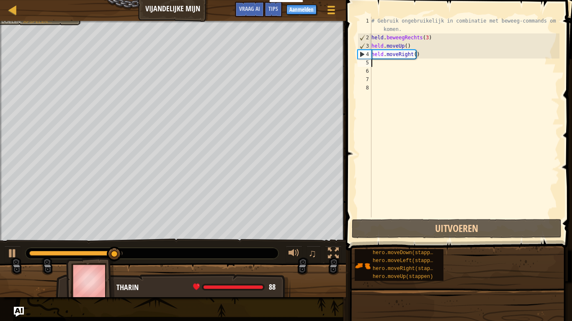
click at [386, 63] on div "# Gebruik ongebruikelijk in combinatie met beweeg-commands om verder te komen. …" at bounding box center [464, 130] width 190 height 226
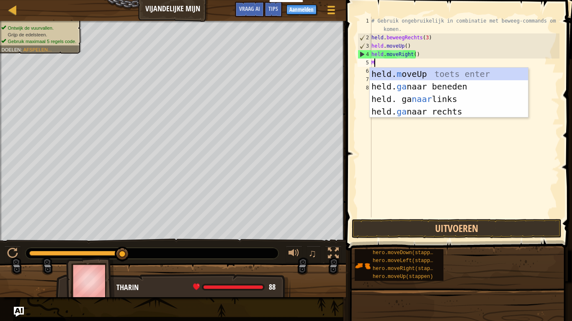
type textarea "mo"
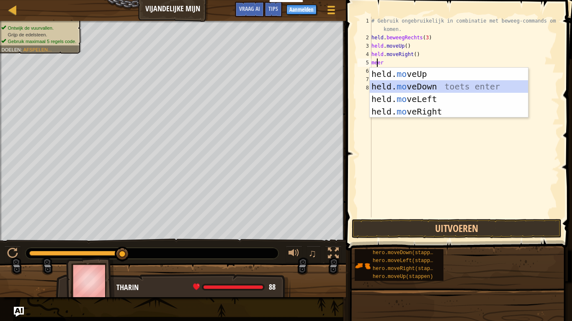
click at [417, 86] on div "held. mo veUp toets enter held. mo veDown toets enter held. mo veLeft toets ent…" at bounding box center [448, 105] width 158 height 75
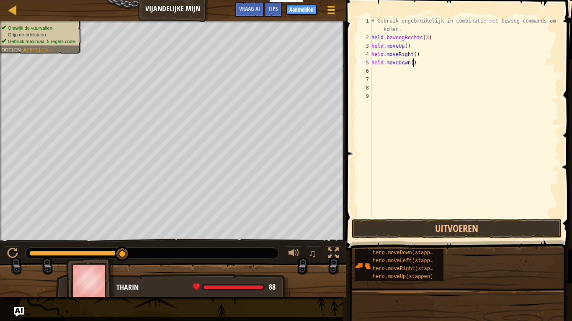
click at [420, 62] on div "# Gebruik ongebruikelijk in combinatie met beweeg-commands om verder te komen. …" at bounding box center [464, 130] width 190 height 226
click at [420, 61] on div "# Gebruik ongebruikelijk in combinatie met beweeg-commands om verder te komen. …" at bounding box center [464, 130] width 190 height 226
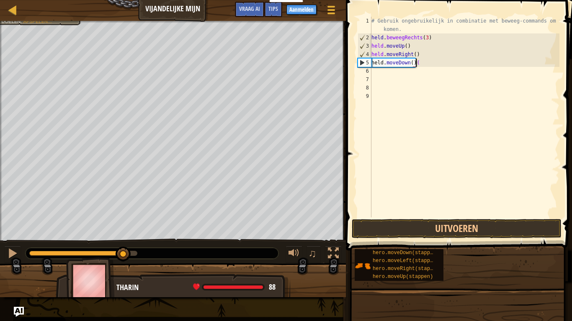
scroll to position [4, 3]
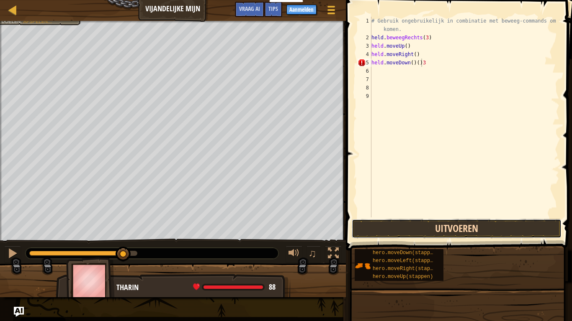
click at [433, 227] on button "Uitvoeren" at bounding box center [456, 228] width 210 height 19
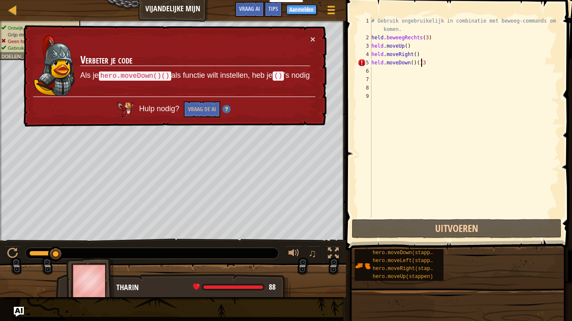
click at [446, 54] on div "# Gebruik ongebruikelijk in combinatie met beweeg-commands om verder te komen. …" at bounding box center [464, 130] width 190 height 226
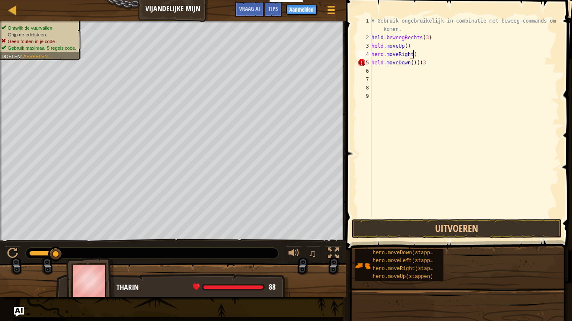
scroll to position [4, 3]
type textarea "hero.moveRight"
click at [463, 67] on div "# Gebruik ongebruikelijk in combinatie met beweeg-commands om verder te komen. …" at bounding box center [464, 130] width 190 height 226
click at [432, 67] on div "# Gebruik ongebruikelijk in combinatie met beweeg-commands om verder te komen. …" at bounding box center [464, 130] width 190 height 226
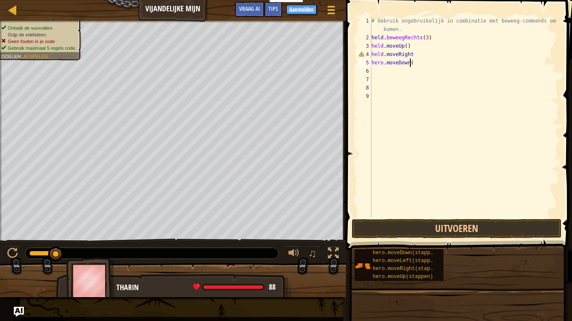
scroll to position [4, 3]
click at [420, 59] on div "# Gebruik ongebruikelijk in combinatie met beweeg-commands om verder te komen. …" at bounding box center [464, 130] width 190 height 226
click at [421, 61] on div "# Gebruik ongebruikelijk in combinatie met beweeg-commands om verder te komen. …" at bounding box center [464, 130] width 190 height 226
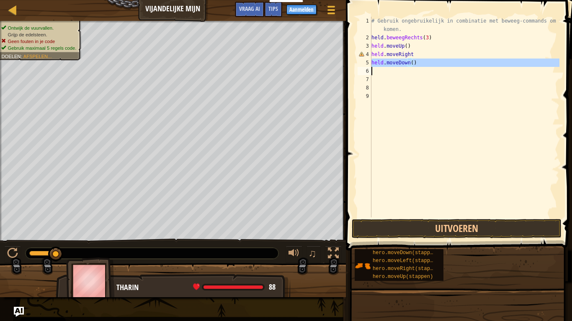
click at [421, 62] on div "# Gebruik ongebruikelijk in combinatie met beweeg-commands om verder te komen. …" at bounding box center [464, 130] width 190 height 226
type textarea "hero.moveDown()"
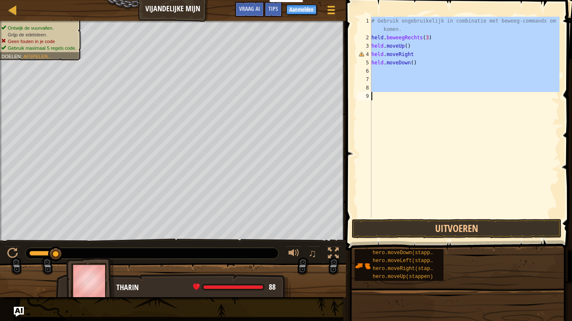
click at [420, 62] on div "# Gebruik ongebruikelijk in combinatie met beweeg-commands om verder te komen. …" at bounding box center [464, 130] width 190 height 226
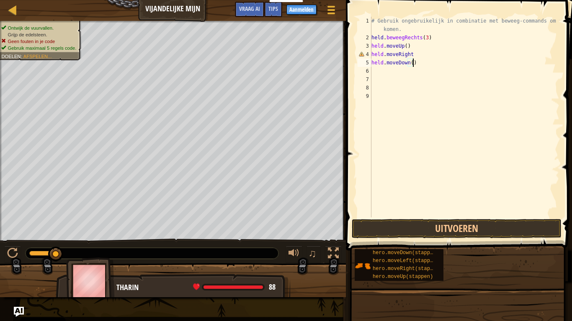
click at [420, 60] on div "# Gebruik ongebruikelijk in combinatie met beweeg-commands om verder te komen. …" at bounding box center [464, 130] width 190 height 226
click at [424, 62] on div "# Gebruik ongebruikelijk in combinatie met beweeg-commands om verder te komen. …" at bounding box center [464, 130] width 190 height 226
click at [393, 228] on button "Uitvoeren" at bounding box center [456, 228] width 210 height 19
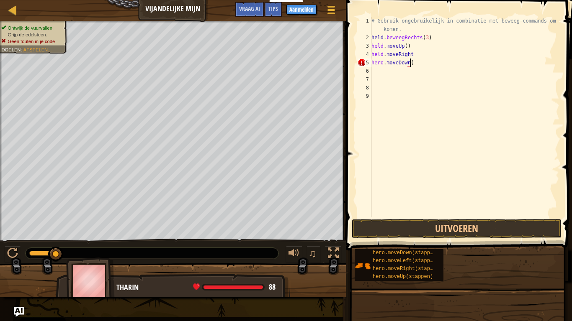
scroll to position [4, 3]
click at [414, 233] on button "Uitvoeren" at bounding box center [456, 228] width 210 height 19
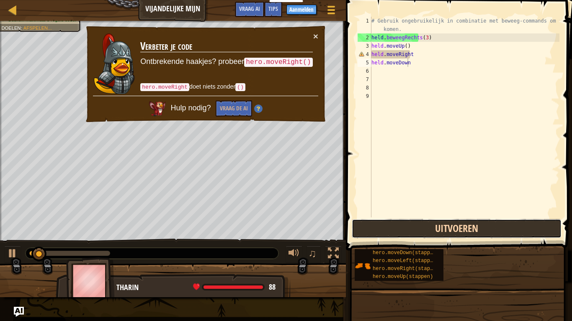
click at [413, 227] on button "Uitvoeren" at bounding box center [456, 228] width 210 height 19
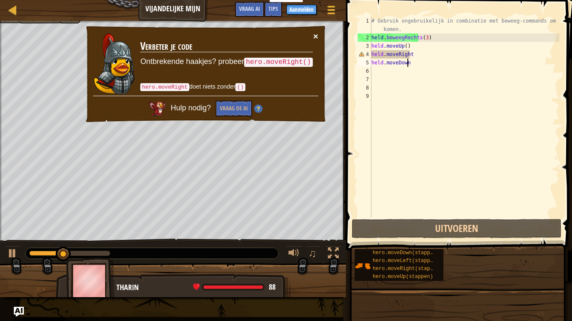
click at [315, 33] on font "×" at bounding box center [315, 36] width 5 height 10
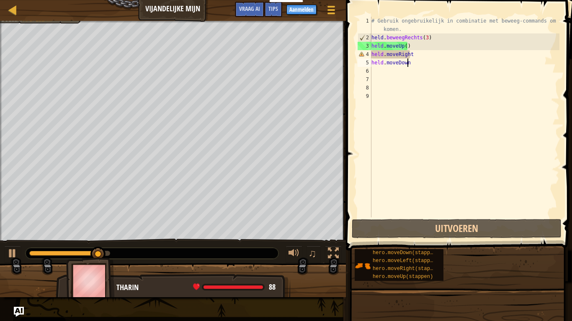
click at [420, 63] on div "# Gebruik ongebruikelijk in combinatie met beweeg-commands om verder te komen. …" at bounding box center [464, 130] width 190 height 226
click at [414, 57] on div "# Gebruik ongebruikelijk in combinatie met beweeg-commands om verder te komen. …" at bounding box center [464, 130] width 190 height 226
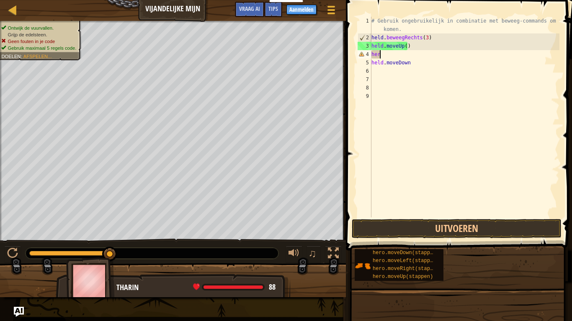
scroll to position [4, 0]
type textarea "h"
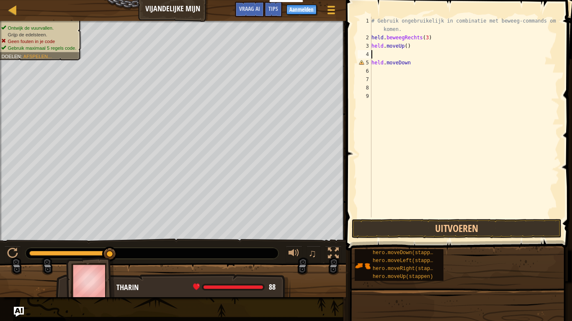
click at [415, 61] on div "# Gebruik ongebruikelijk in combinatie met beweeg-commands om verder te komen. …" at bounding box center [464, 130] width 190 height 226
type textarea "h"
click at [378, 56] on div "# Gebruik ongebruikelijk in combinatie met beweeg-commands om verder te komen. …" at bounding box center [464, 130] width 190 height 226
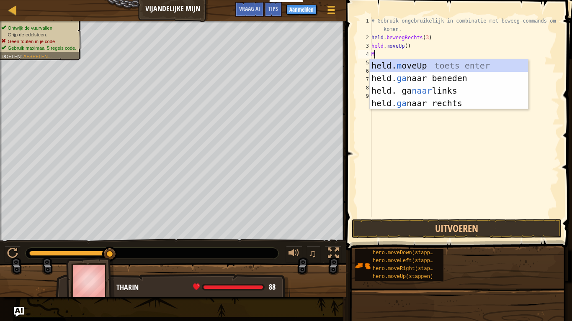
type textarea "mo"
click at [417, 98] on div "held. mo veUp toets enter held. mo veDown toets enter held. mo veLeft toets ent…" at bounding box center [448, 96] width 158 height 75
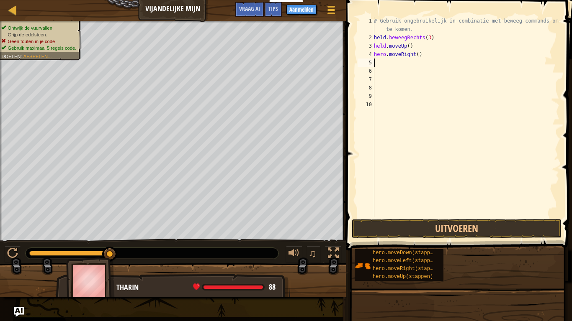
click at [377, 64] on div "# Gebruik ongebruikelijk in combinatie met beweeg-commands om verder te komen. …" at bounding box center [465, 130] width 187 height 226
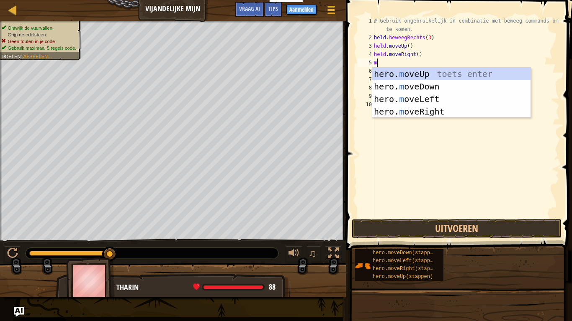
type textarea "mo"
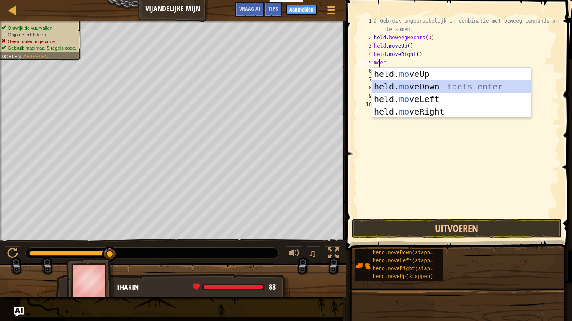
click at [431, 87] on div "held. mo veUp toets enter held. mo veDown toets enter held. mo veLeft toets ent…" at bounding box center [451, 105] width 158 height 75
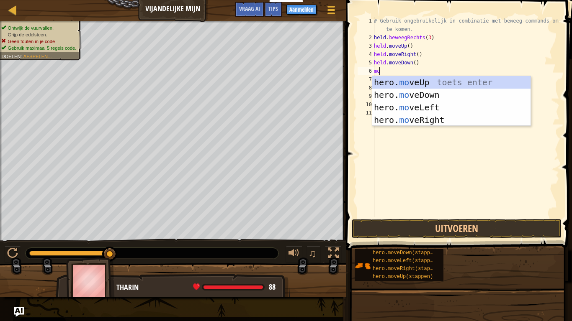
type textarea "mo"
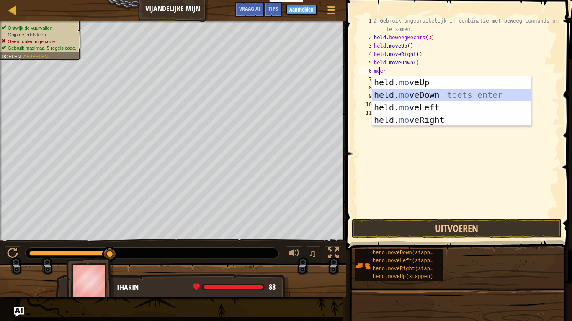
click at [441, 93] on div "held. mo veUp toets enter held. mo veDown toets enter held. mo veLeft toets ent…" at bounding box center [451, 113] width 158 height 75
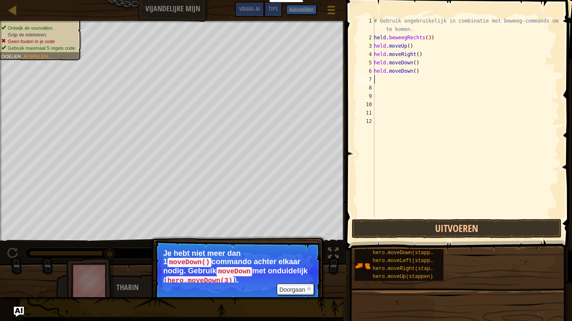
click at [419, 69] on div "# Gebruik ongebruikelijk in combinatie met beweeg-commands om verder te komen. …" at bounding box center [465, 130] width 187 height 226
type textarea "h"
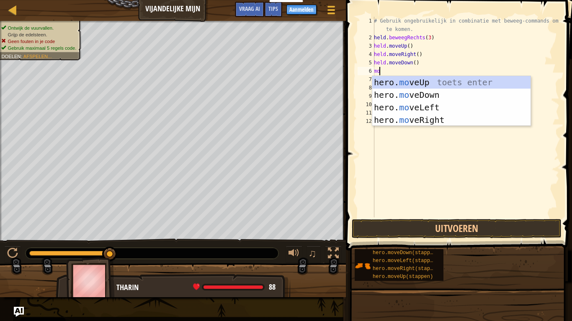
type textarea "mo"
click at [436, 115] on div "held. mo veUp toets enter held. mo veDown toets enter held. mo veLeft toets ent…" at bounding box center [451, 113] width 158 height 75
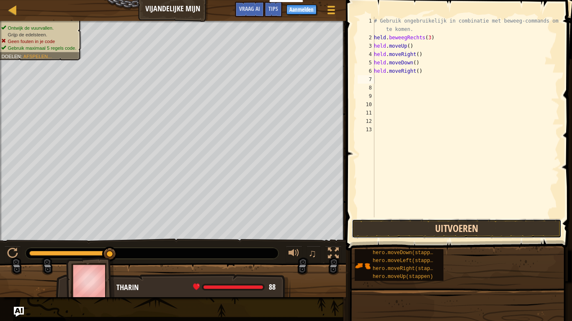
click at [433, 223] on button "Uitvoeren" at bounding box center [456, 228] width 210 height 19
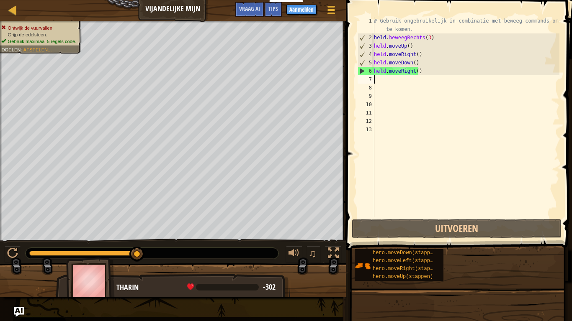
click at [418, 72] on div "# Gebruik ongebruikelijk in combinatie met beweeg-commands om verder te komen. …" at bounding box center [465, 130] width 187 height 226
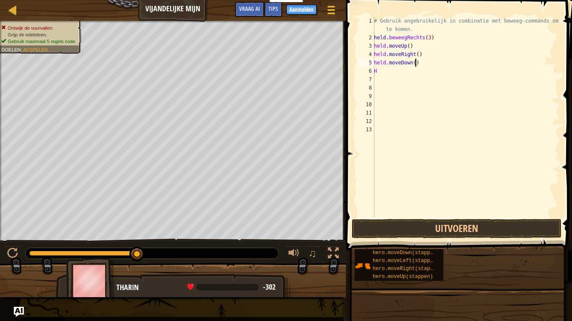
click at [424, 64] on div "# Gebruik ongebruikelijk in combinatie met beweeg-commands om verder te komen. …" at bounding box center [465, 130] width 187 height 226
click at [421, 59] on div "# Gebruik ongebruikelijk in combinatie met beweeg-commands om verder te komen. …" at bounding box center [465, 130] width 187 height 226
click at [423, 60] on div "# Gebruik ongebruikelijk in combinatie met beweeg-commands om verder te komen. …" at bounding box center [465, 130] width 187 height 226
click at [433, 64] on div "# Gebruik ongebruikelijk in combinatie met beweeg-commands om verder te komen. …" at bounding box center [465, 130] width 187 height 226
type textarea "h"
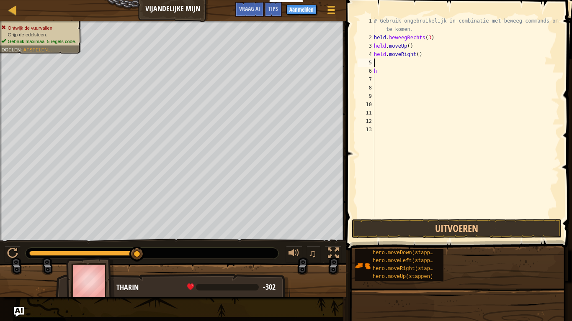
type textarea "m"
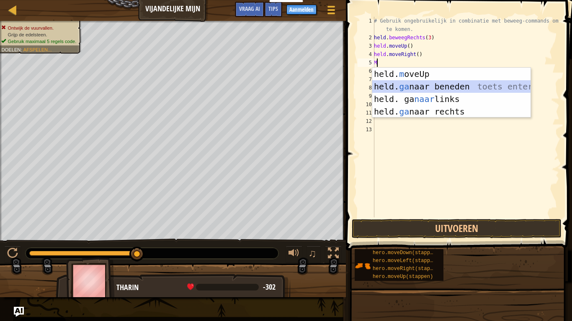
click at [466, 87] on div "held. m oveUp toets enter held. ga naar beneden toets enter held. ga naar links…" at bounding box center [451, 105] width 158 height 75
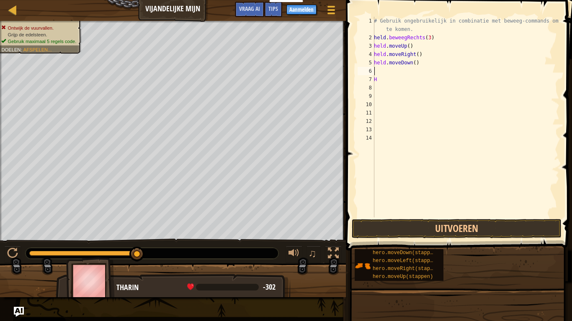
click at [421, 61] on div "# Gebruik ongebruikelijk in combinatie met beweeg-commands om verder te komen. …" at bounding box center [465, 130] width 187 height 226
click at [427, 60] on div "# Gebruik ongebruikelijk in combinatie met beweeg-commands om verder te komen. …" at bounding box center [465, 130] width 187 height 226
click at [423, 66] on div "# Gebruik ongebruikelijk in combinatie met beweeg-commands om verder te komen. …" at bounding box center [465, 130] width 187 height 226
click at [423, 65] on div "# Gebruik ongebruikelijk in combinatie met beweeg-commands om verder te komen. …" at bounding box center [465, 130] width 187 height 226
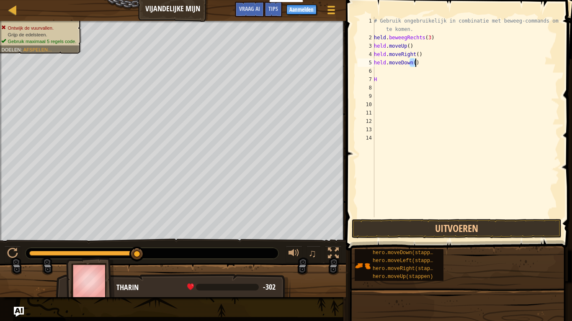
click at [423, 64] on div "# Gebruik ongebruikelijk in combinatie met beweeg-commands om verder te komen. …" at bounding box center [465, 117] width 187 height 201
click at [423, 64] on div "# Gebruik ongebruikelijk in combinatie met beweeg-commands om verder te komen. …" at bounding box center [465, 130] width 187 height 226
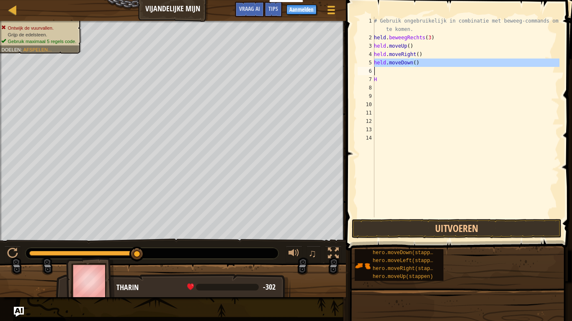
click at [423, 64] on div "# Gebruik ongebruikelijk in combinatie met beweeg-commands om verder te komen. …" at bounding box center [465, 130] width 187 height 226
click at [424, 64] on div "# Gebruik ongebruikelijk in combinatie met beweeg-commands om verder te komen. …" at bounding box center [465, 117] width 187 height 201
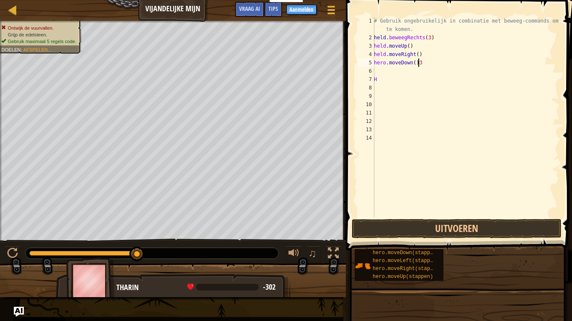
scroll to position [4, 3]
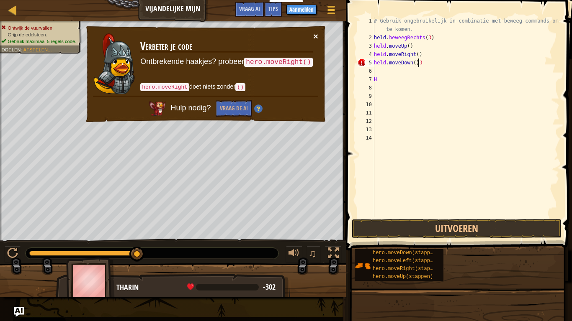
type textarea "hero.moveDown()3"
click at [316, 36] on font "×" at bounding box center [315, 36] width 5 height 10
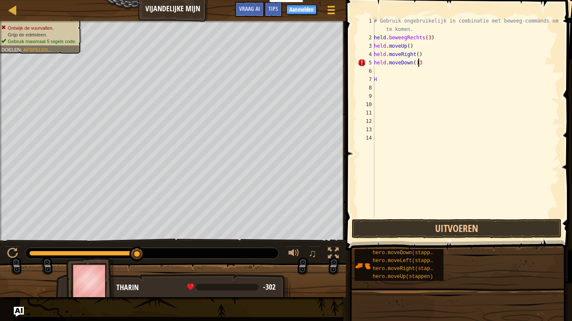
click at [381, 71] on div "# Gebruik ongebruikelijk in combinatie met beweeg-commands om verder te komen. …" at bounding box center [465, 130] width 187 height 226
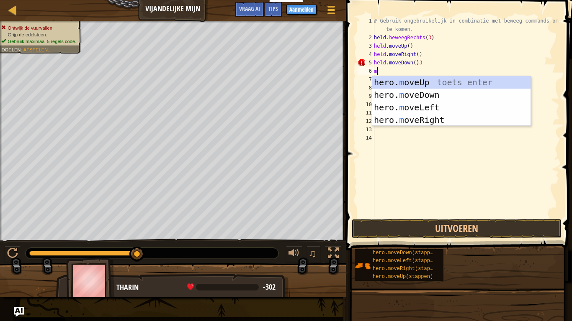
type textarea "m"
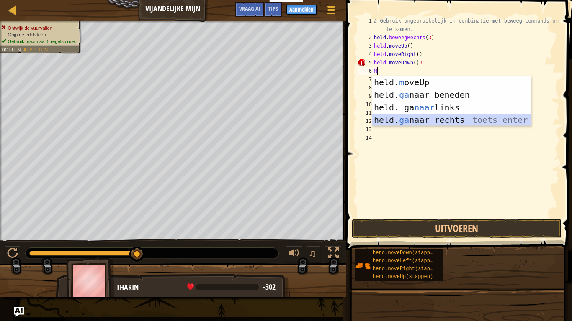
click at [446, 119] on div "held. m oveUp toets enter held. ga naar beneden toets enter held. ga naar links…" at bounding box center [451, 113] width 158 height 75
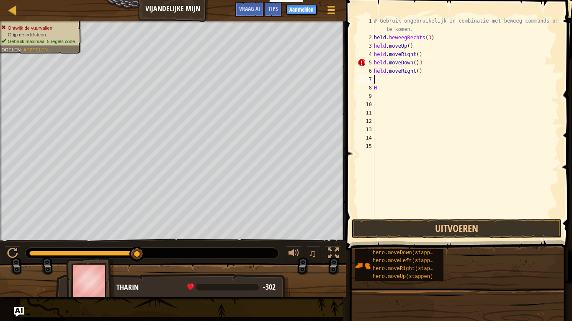
click at [424, 73] on div "# Gebruik ongebruikelijk in combinatie met beweeg-commands om verder te komen. …" at bounding box center [465, 130] width 187 height 226
type textarea "hero.moveRight()3"
click at [469, 229] on button "Uitvoeren" at bounding box center [456, 228] width 210 height 19
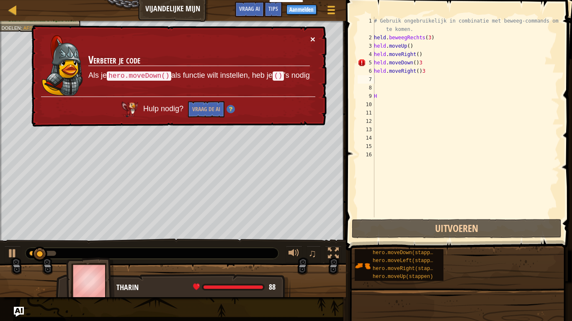
click at [310, 36] on font "×" at bounding box center [312, 39] width 5 height 10
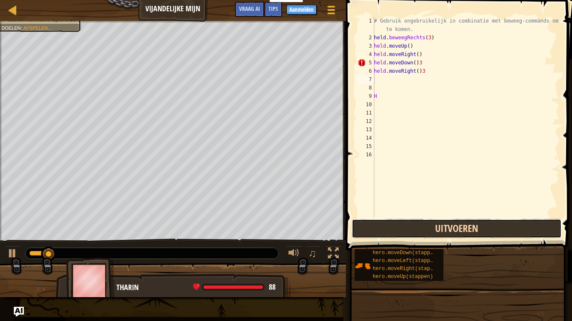
click at [403, 223] on button "Uitvoeren" at bounding box center [456, 228] width 210 height 19
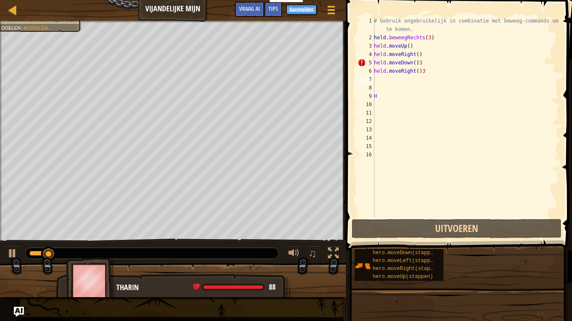
drag, startPoint x: 403, startPoint y: 223, endPoint x: 404, endPoint y: 218, distance: 5.7
click at [403, 222] on button "Uitvoeren" at bounding box center [456, 228] width 210 height 19
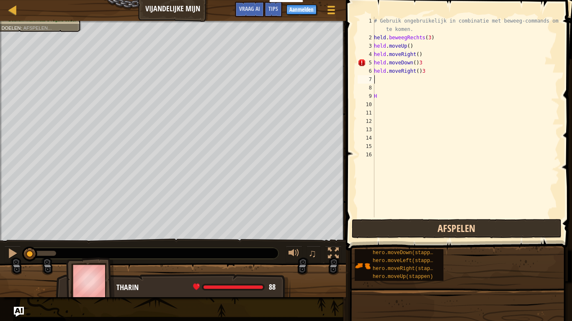
click at [405, 219] on span at bounding box center [459, 113] width 233 height 275
click at [406, 221] on button "Afspelen" at bounding box center [456, 228] width 210 height 19
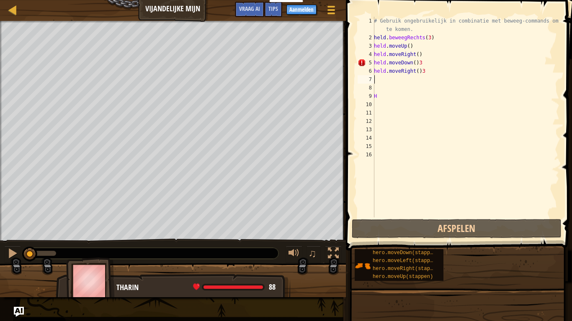
drag, startPoint x: 406, startPoint y: 222, endPoint x: 409, endPoint y: 219, distance: 4.4
click at [407, 221] on button "Afspelen" at bounding box center [456, 228] width 210 height 19
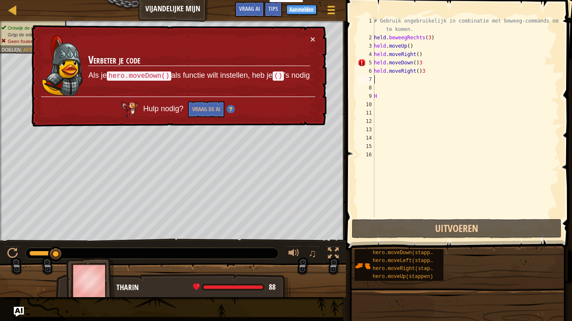
click at [480, 78] on div "# Gebruik ongebruikelijk in combinatie met beweeg-commands om verder te komen. …" at bounding box center [465, 130] width 187 height 226
click at [477, 74] on div "# Gebruik ongebruikelijk in combinatie met beweeg-commands om verder te komen. …" at bounding box center [465, 130] width 187 height 226
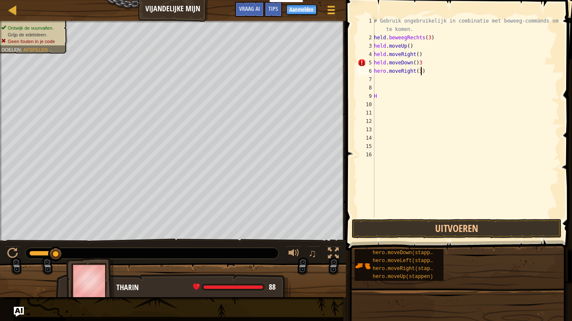
scroll to position [4, 3]
click at [463, 57] on div "# Gebruik ongebruikelijk in combinatie met beweeg-commands om verder te komen. …" at bounding box center [465, 130] width 187 height 226
click at [464, 68] on div "# Gebruik ongebruikelijk in combinatie met beweeg-commands om verder te komen. …" at bounding box center [465, 130] width 187 height 226
click at [437, 58] on div "# Gebruik ongebruikelijk in combinatie met beweeg-commands om verder te komen. …" at bounding box center [465, 130] width 187 height 226
click at [433, 65] on div "# Gebruik ongebruikelijk in combinatie met beweeg-commands om verder te komen. …" at bounding box center [465, 130] width 187 height 226
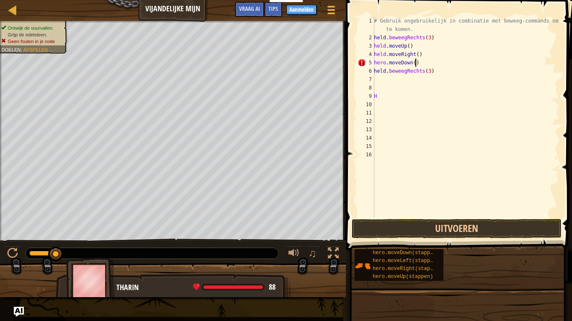
scroll to position [4, 3]
type textarea "hero.moveDown(3)"
click at [438, 225] on button "Uitvoeren" at bounding box center [456, 228] width 210 height 19
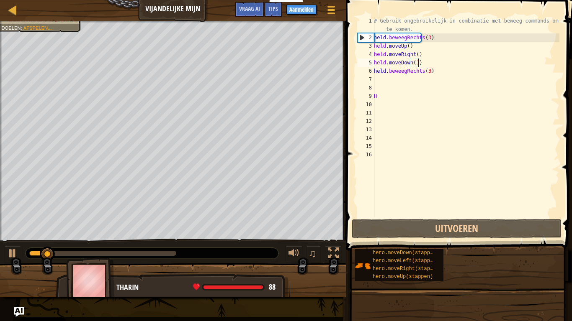
drag, startPoint x: 438, startPoint y: 222, endPoint x: 547, endPoint y: 145, distance: 133.6
click at [547, 145] on div "# Gebruik ongebruikelijk in combinatie met beweeg-commands om verder te komen. …" at bounding box center [465, 130] width 187 height 226
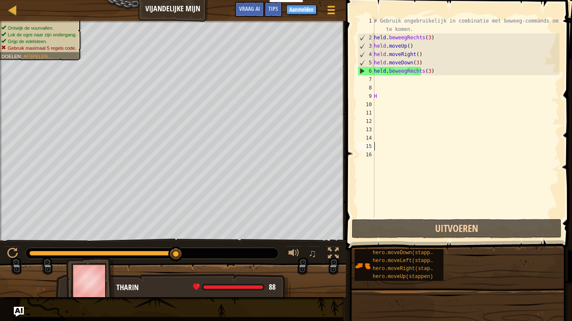
click at [391, 79] on div "# Gebruik ongebruikelijk in combinatie met beweeg-commands om verder te komen. …" at bounding box center [465, 130] width 187 height 226
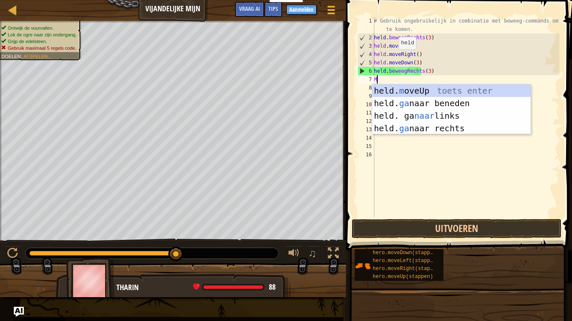
type textarea "mo"
click at [458, 104] on div "held. mo veUp toets enter held. mo veDown toets enter held. mo veLeft toets ent…" at bounding box center [451, 122] width 158 height 75
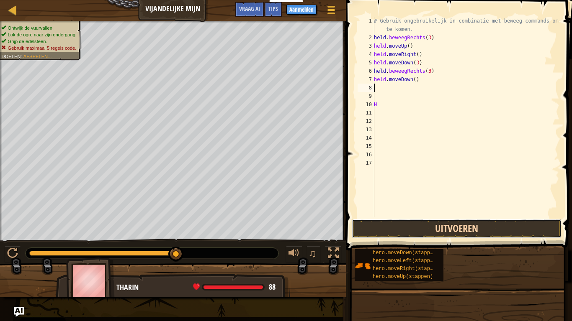
click at [504, 229] on button "Uitvoeren" at bounding box center [456, 228] width 210 height 19
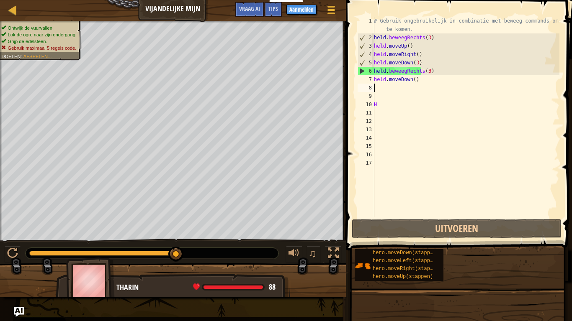
click at [435, 80] on div "# Gebruik ongebruikelijk in combinatie met beweeg-commands om verder te komen. …" at bounding box center [465, 130] width 187 height 226
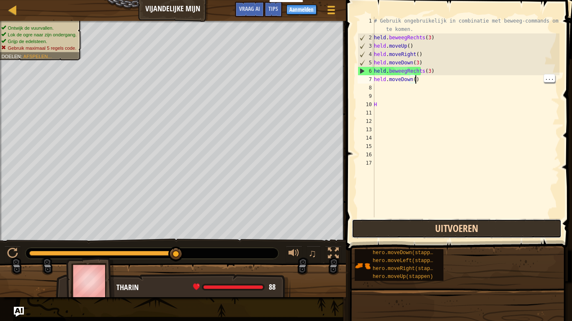
click at [477, 232] on button "Uitvoeren" at bounding box center [456, 228] width 210 height 19
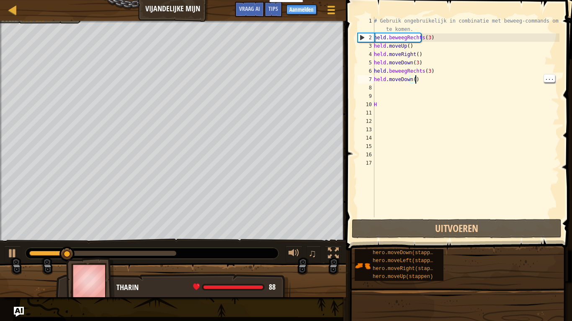
click at [395, 102] on div "# Gebruik ongebruikelijk in combinatie met beweeg-commands om verder te komen. …" at bounding box center [465, 130] width 187 height 226
type textarea "h"
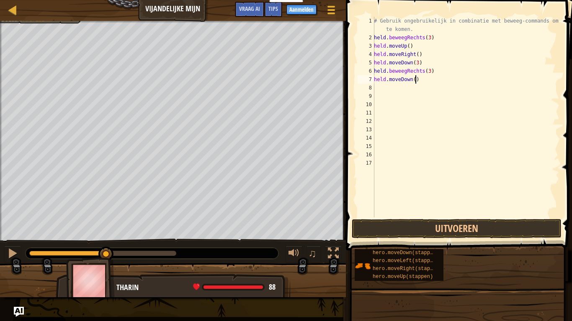
click at [427, 81] on div "# Gebruik ongebruikelijk in combinatie met beweeg-commands om verder te komen. …" at bounding box center [465, 130] width 187 height 226
type textarea "hero.moveDown(4)"
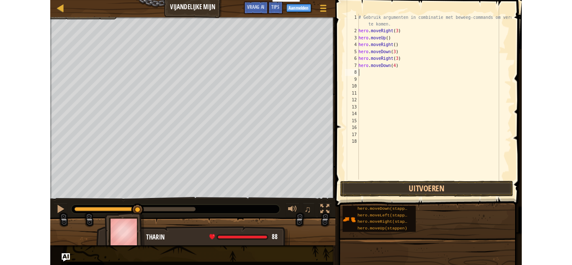
scroll to position [4, 0]
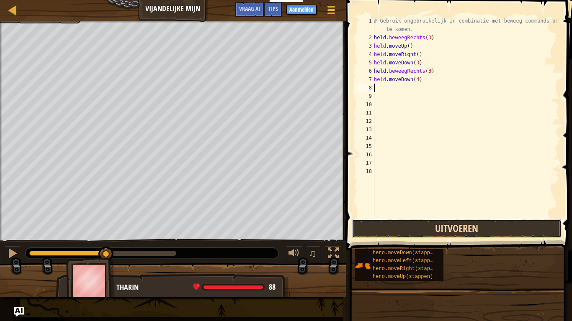
click at [413, 237] on button "Uitvoeren" at bounding box center [456, 228] width 210 height 19
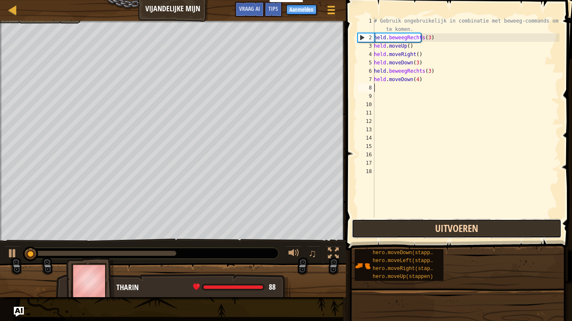
click at [410, 230] on button "Uitvoeren" at bounding box center [456, 228] width 210 height 19
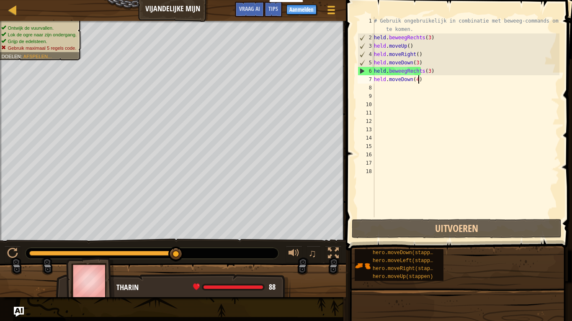
click at [469, 79] on div "# Gebruik ongebruikelijk in combinatie met beweeg-commands om verder te komen. …" at bounding box center [465, 130] width 187 height 226
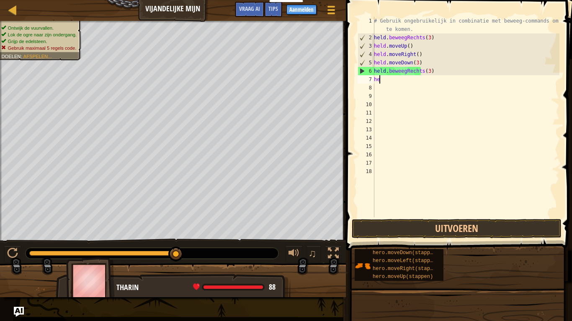
type textarea "h"
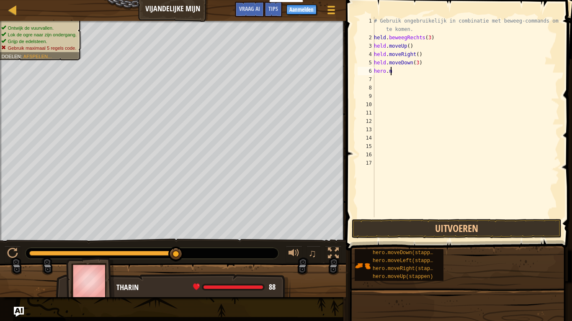
type textarea "h"
click at [10, 9] on div at bounding box center [13, 10] width 10 height 10
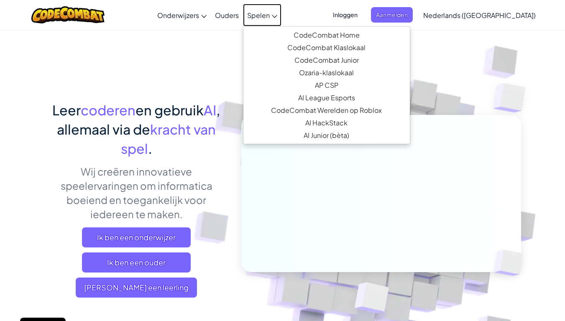
click at [270, 12] on font "Spelen" at bounding box center [258, 15] width 23 height 9
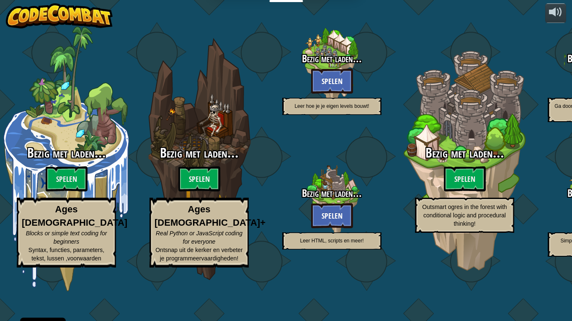
select select "nl-[GEOGRAPHIC_DATA]"
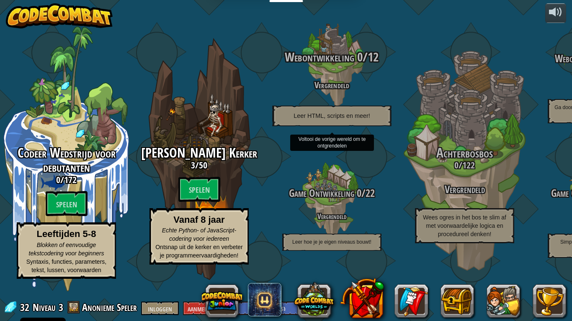
click at [285, 28] on div "Webontwikkeling 0 / 12 Vergrendeld Leer HTML, scripts en meer!" at bounding box center [331, 66] width 159 height 159
